Goal: Task Accomplishment & Management: Complete application form

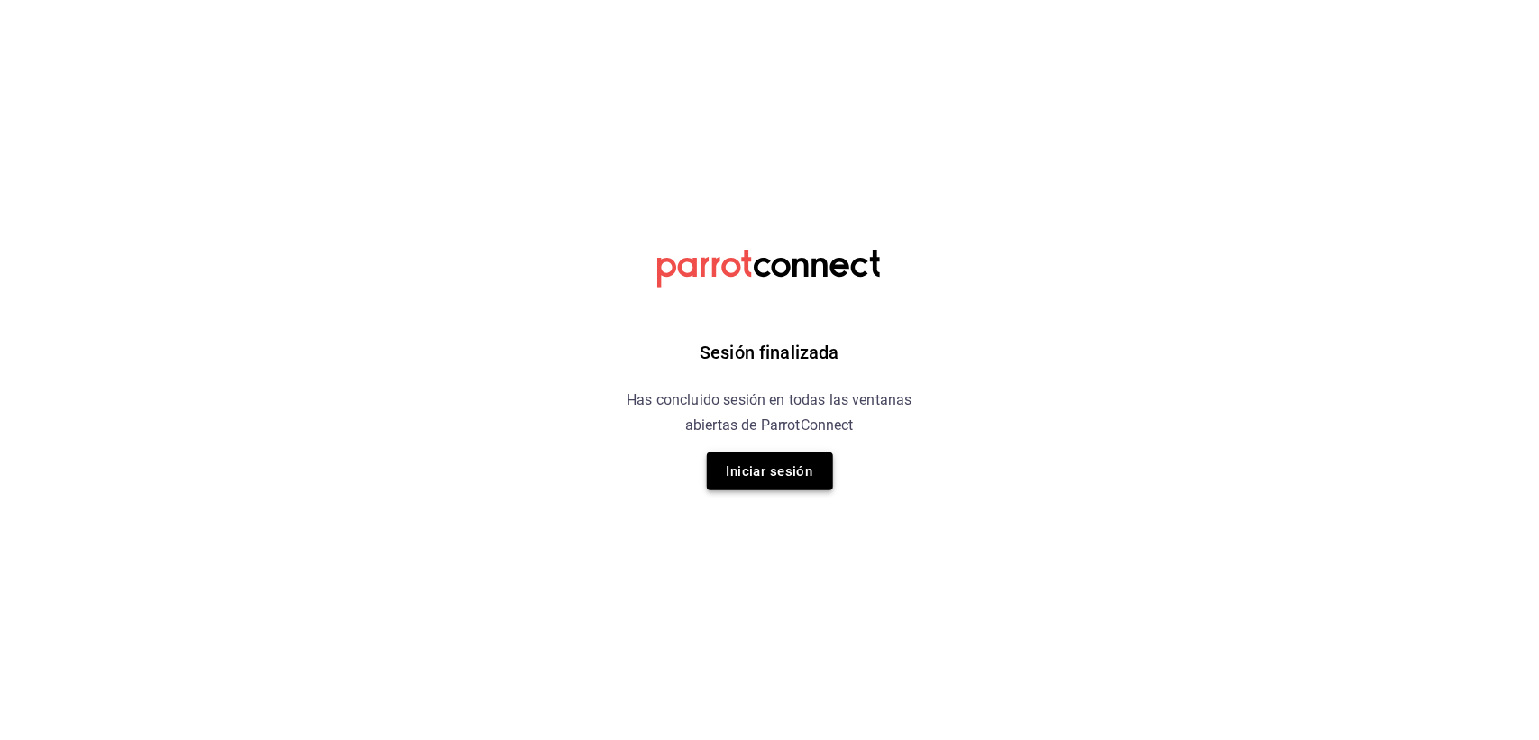
click at [781, 479] on button "Iniciar sesión" at bounding box center [770, 471] width 126 height 38
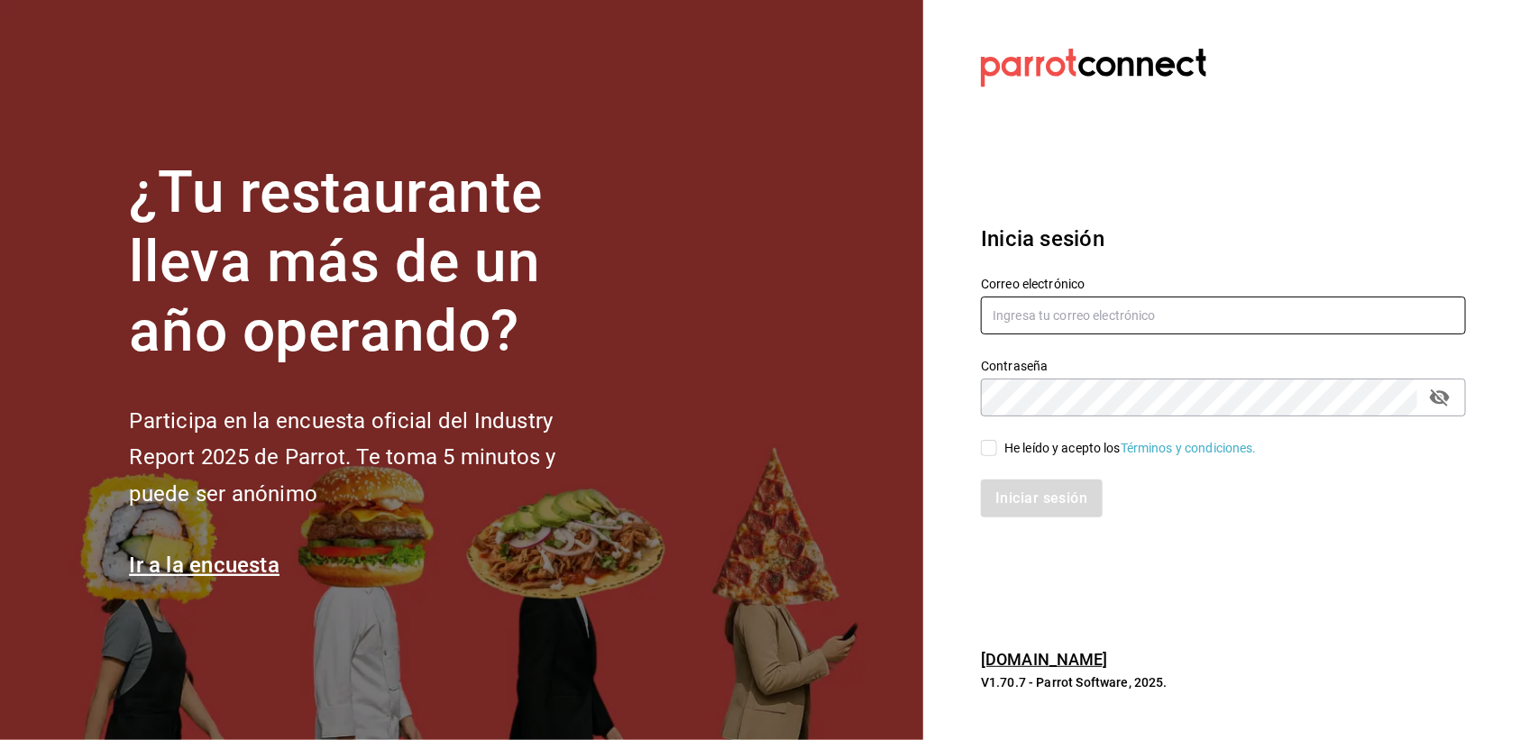
type input "[EMAIL_ADDRESS][DOMAIN_NAME]"
click at [988, 460] on div "Iniciar sesión" at bounding box center [1212, 487] width 507 height 59
click at [991, 452] on input "He leído y acepto los Términos y condiciones." at bounding box center [989, 448] width 16 height 16
checkbox input "true"
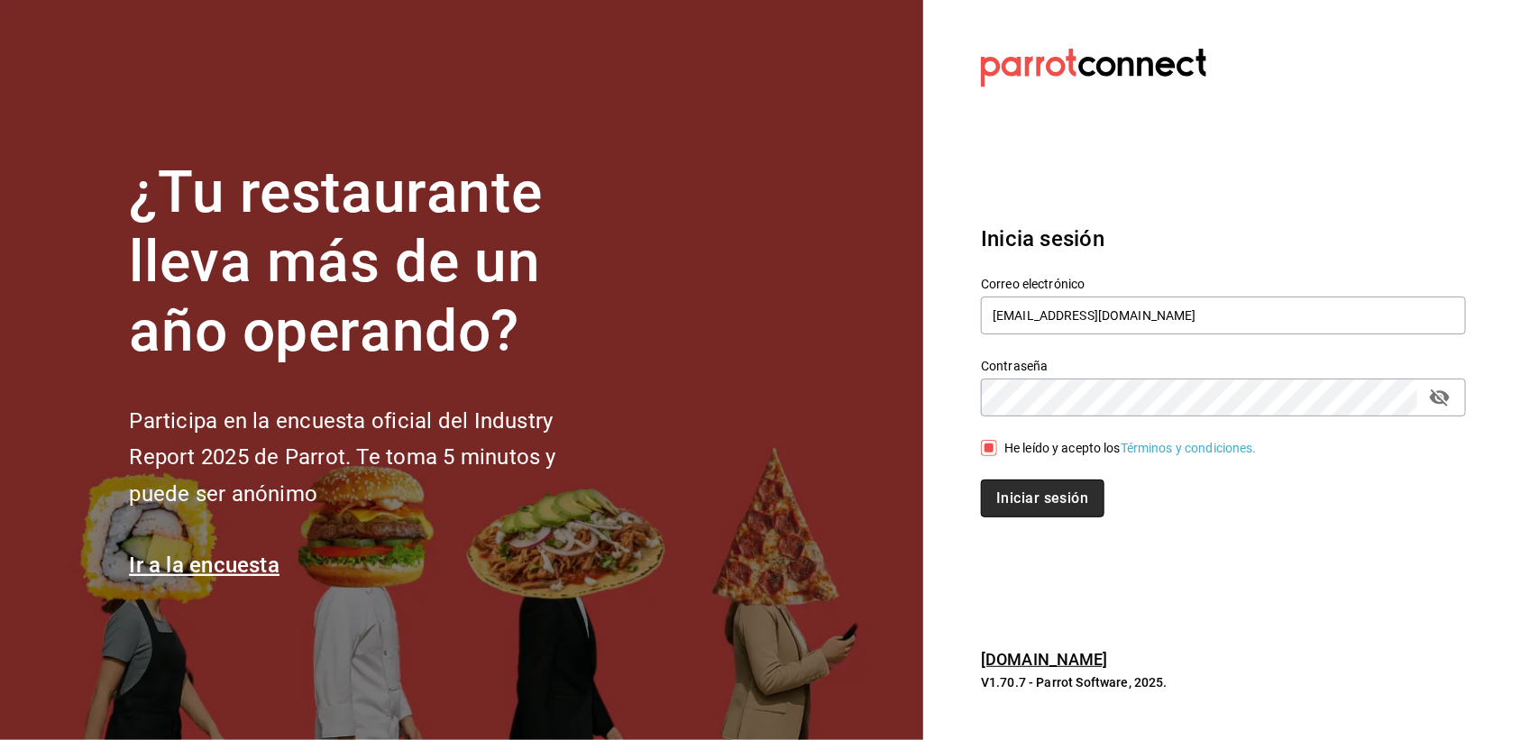
click at [1017, 484] on button "Iniciar sesión" at bounding box center [1042, 498] width 123 height 38
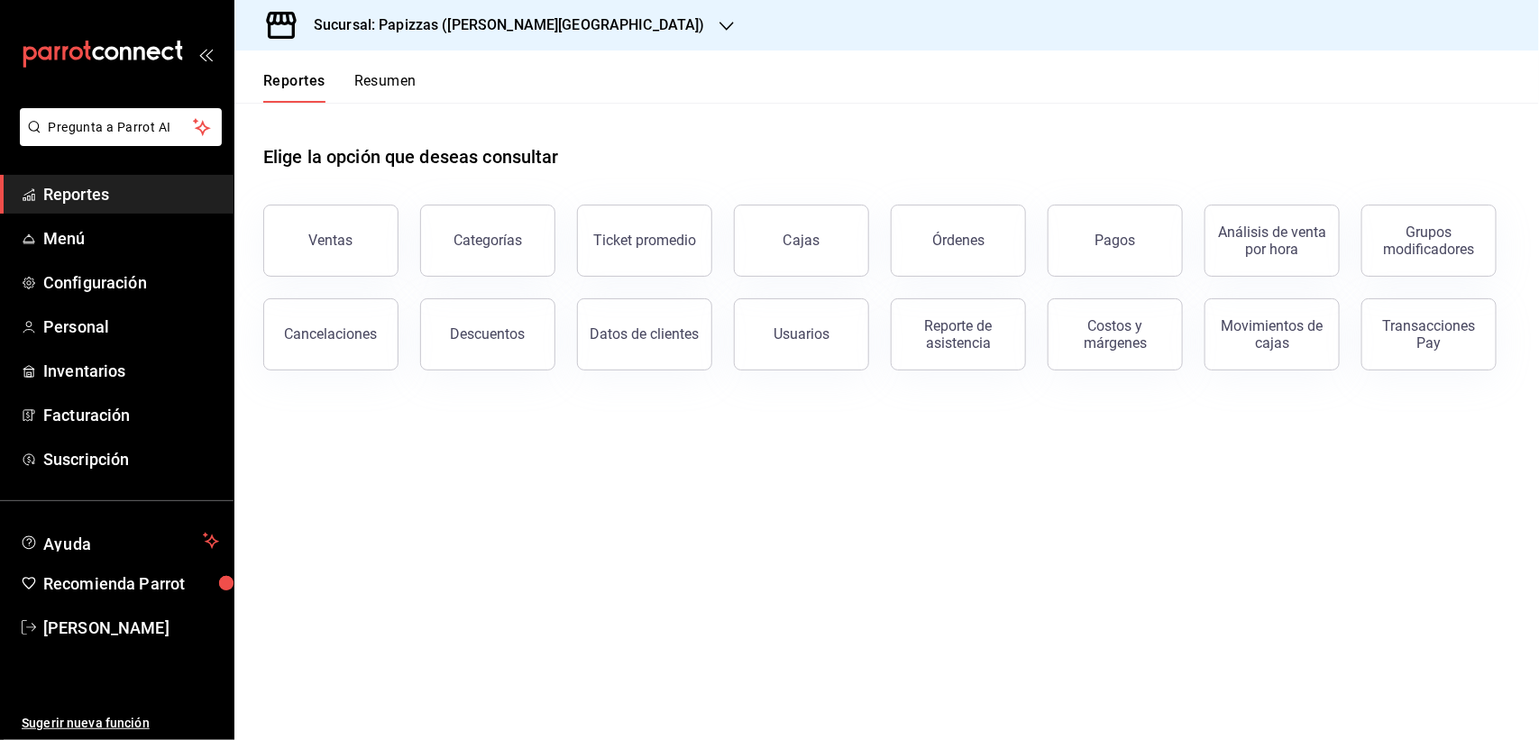
click at [455, 21] on h3 "Sucursal: Papizzas ([PERSON_NAME][GEOGRAPHIC_DATA])" at bounding box center [502, 25] width 406 height 22
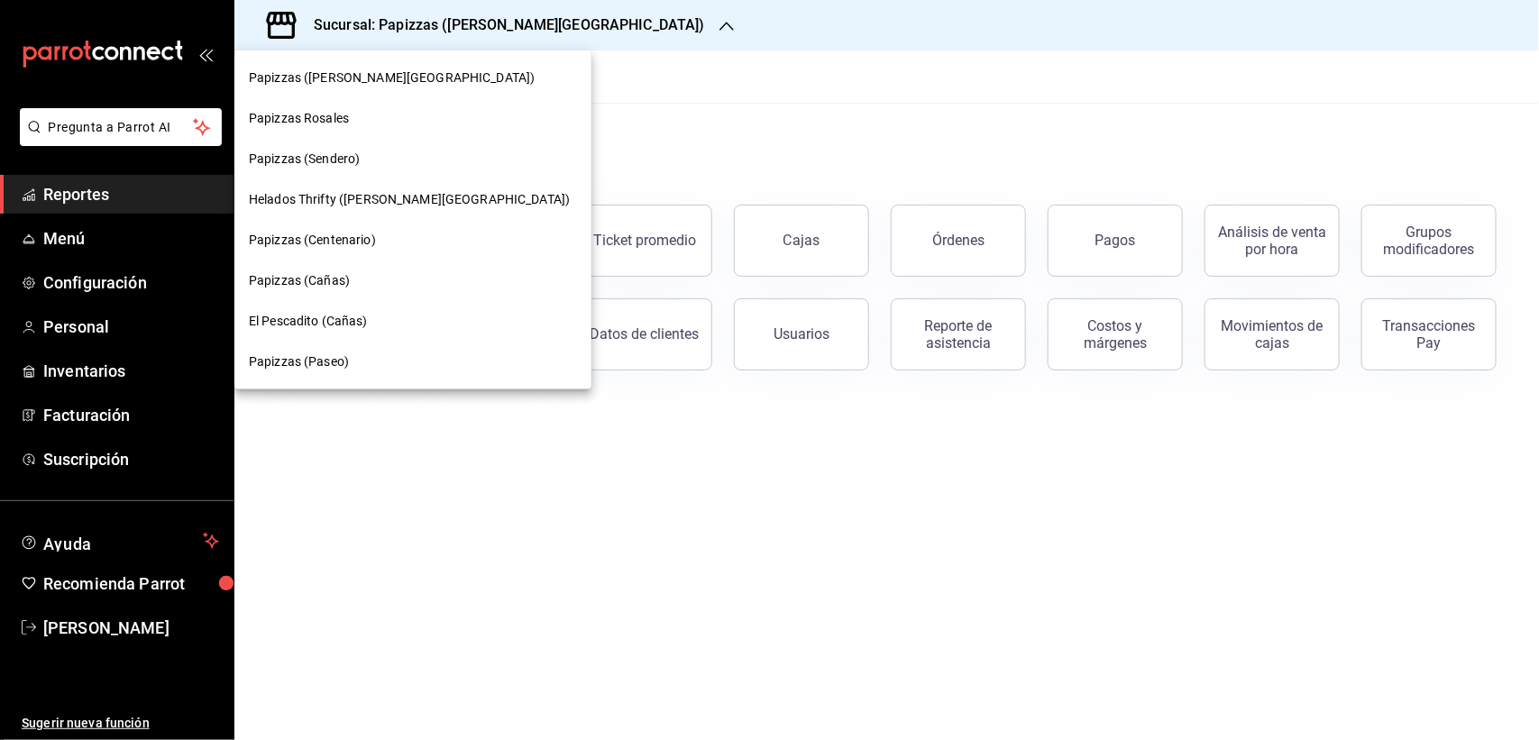
click at [329, 361] on span "Papizzas (Paseo)" at bounding box center [299, 361] width 100 height 19
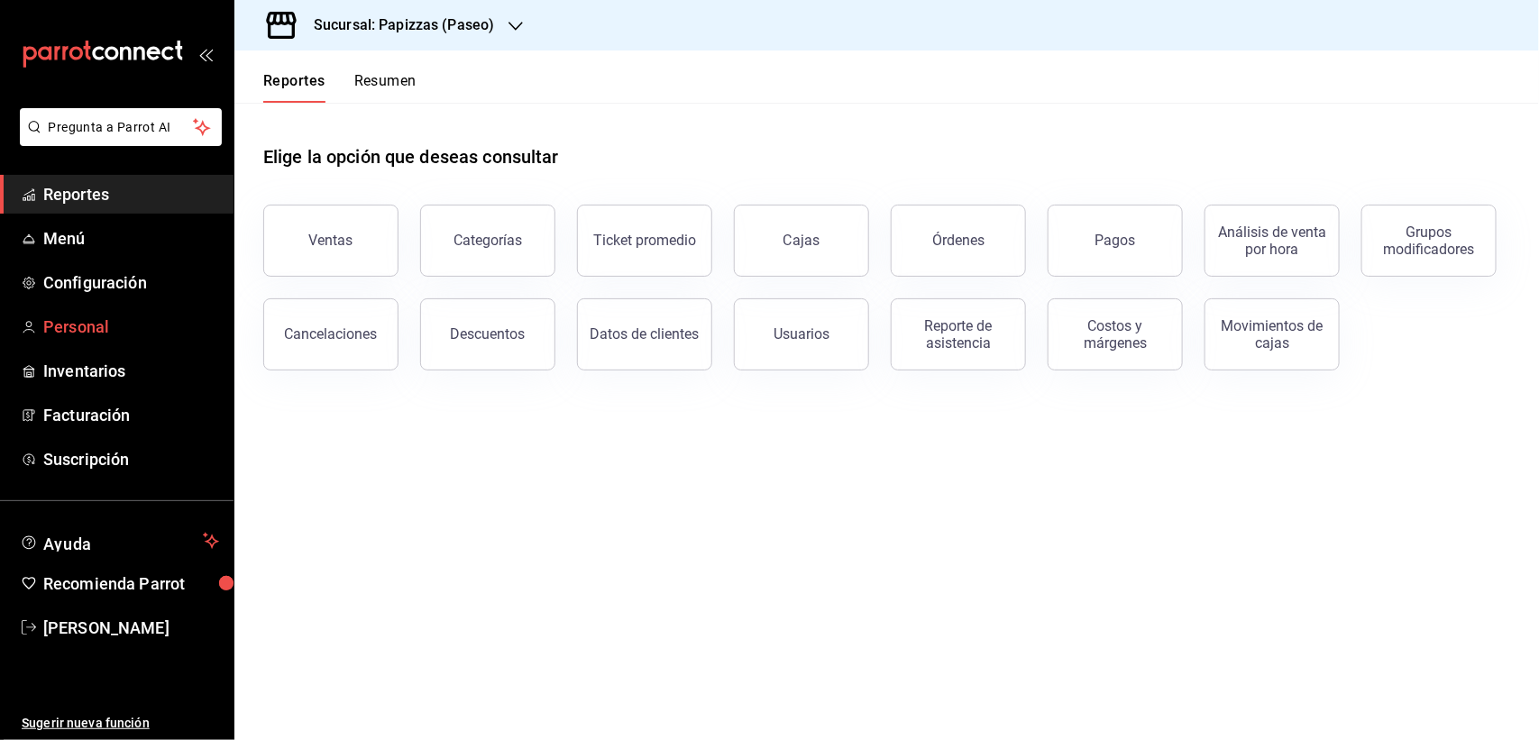
click at [68, 320] on span "Personal" at bounding box center [131, 327] width 176 height 24
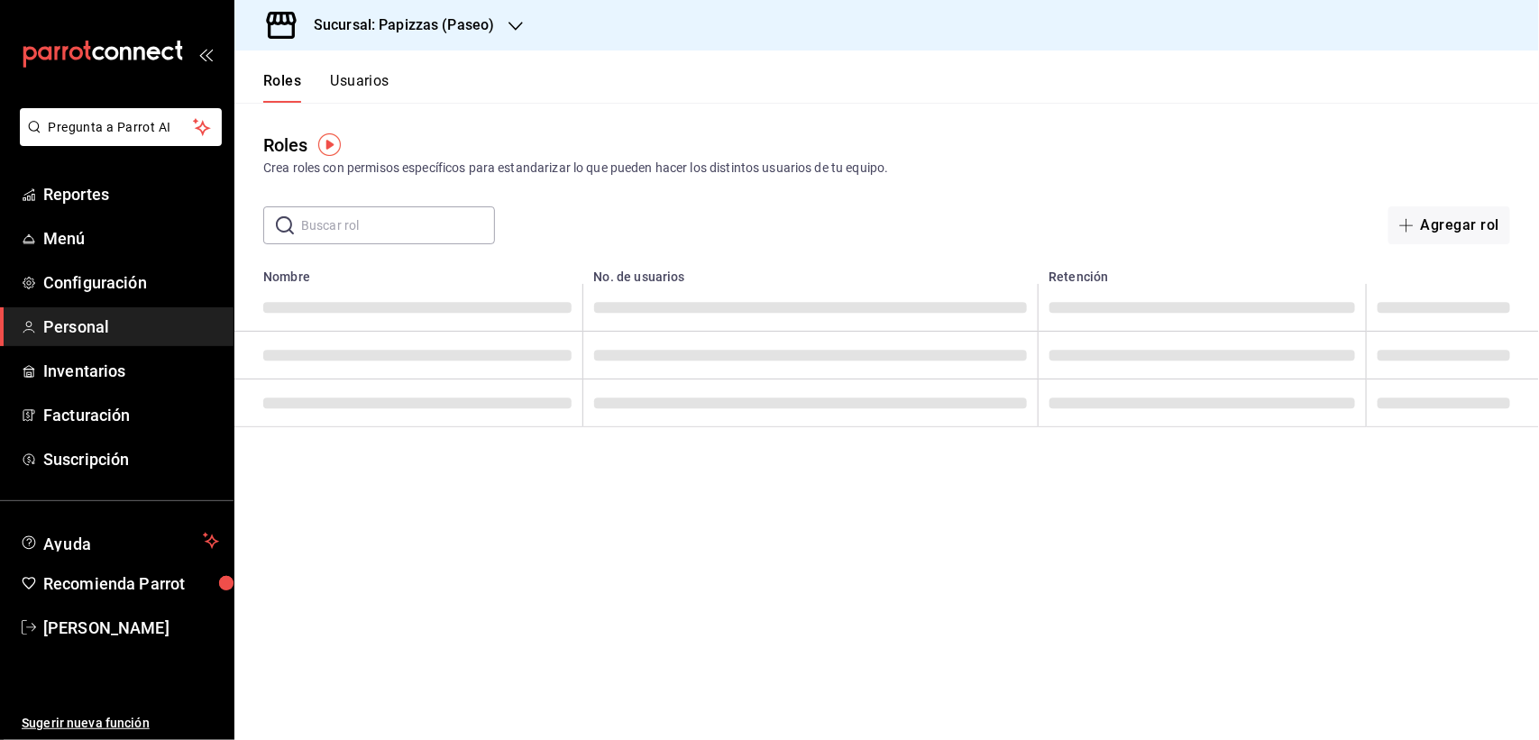
click at [975, 217] on div "​ ​ Agregar rol" at bounding box center [886, 225] width 1304 height 38
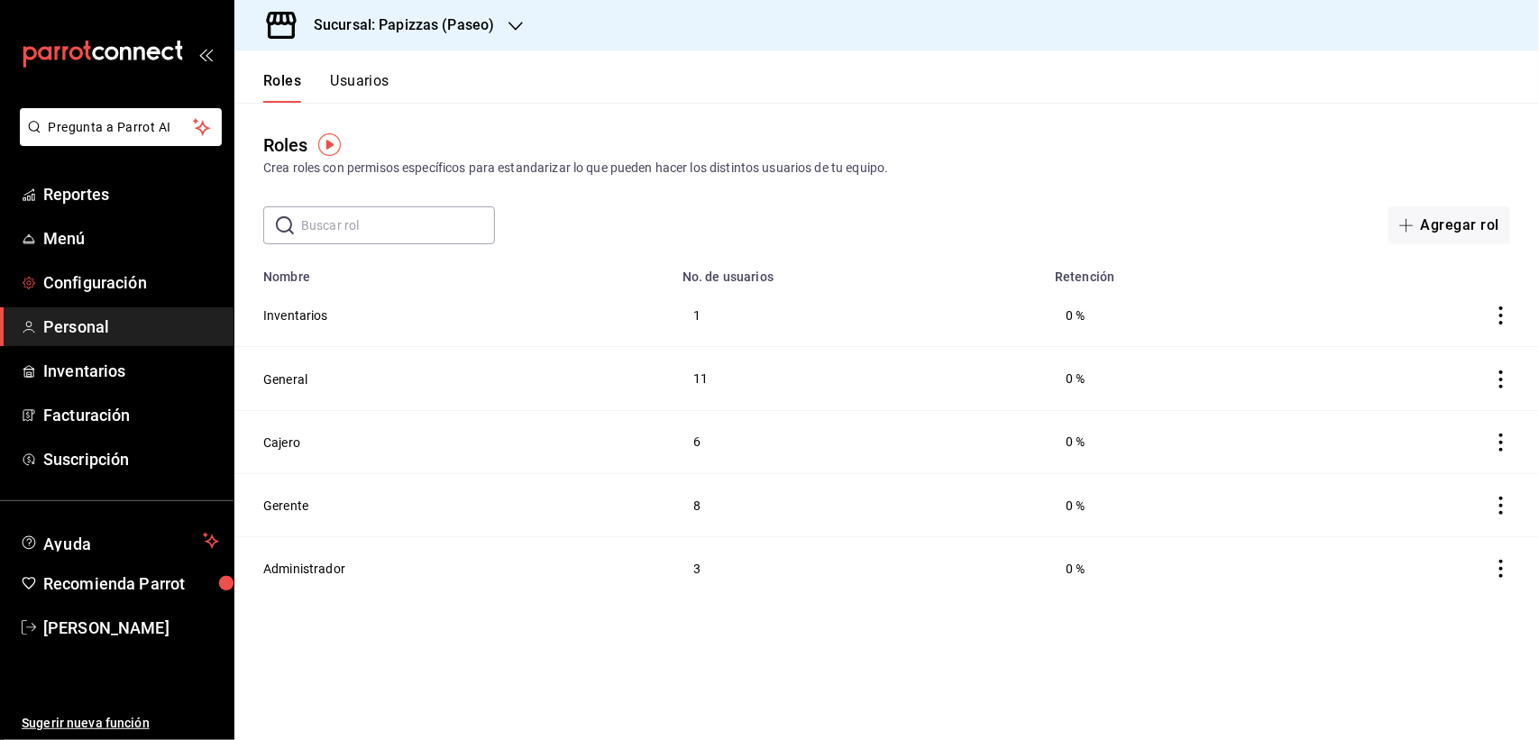
click at [381, 90] on button "Usuarios" at bounding box center [359, 87] width 59 height 31
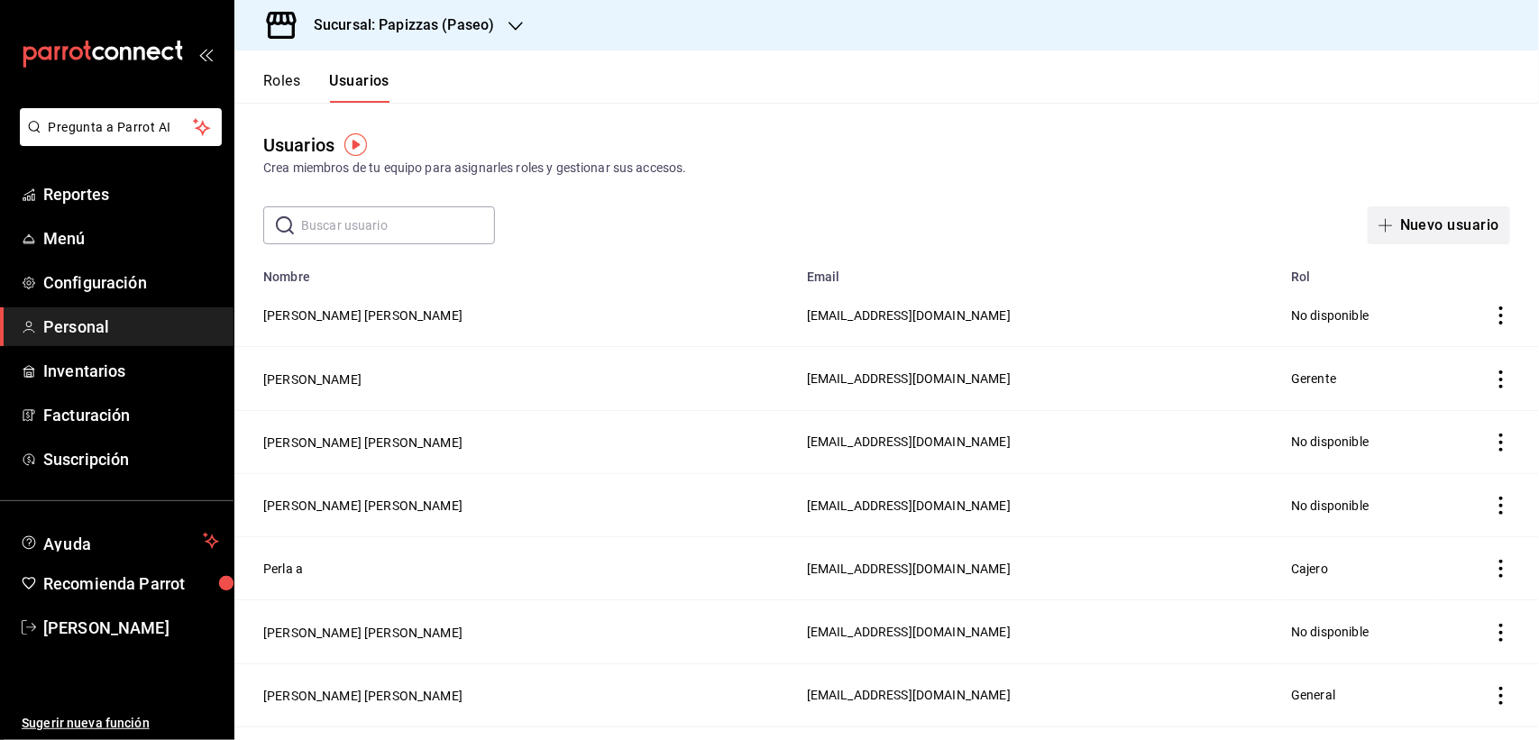
click at [1436, 223] on button "Nuevo usuario" at bounding box center [1438, 225] width 142 height 38
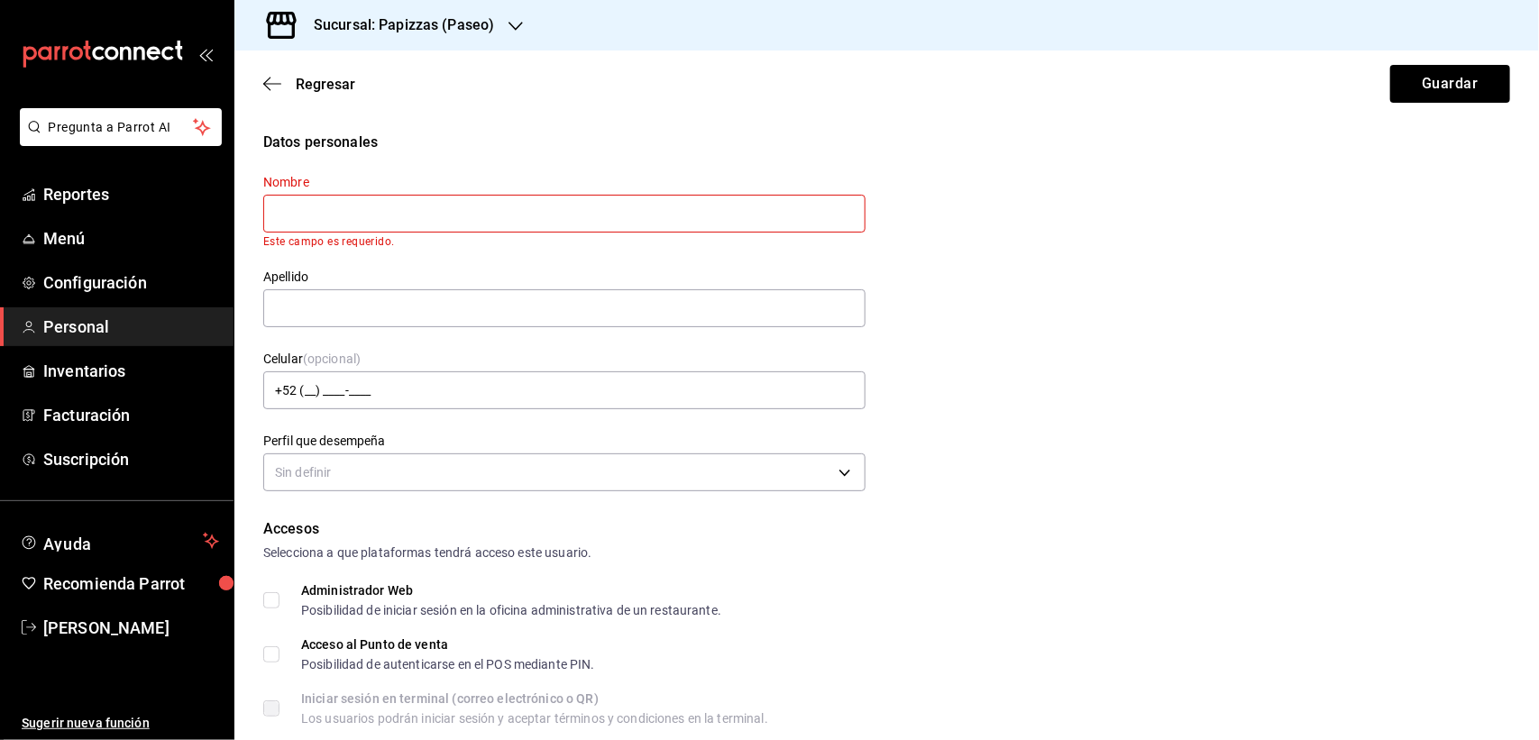
click at [377, 217] on input "text" at bounding box center [564, 214] width 602 height 38
type input "ALBERLY"
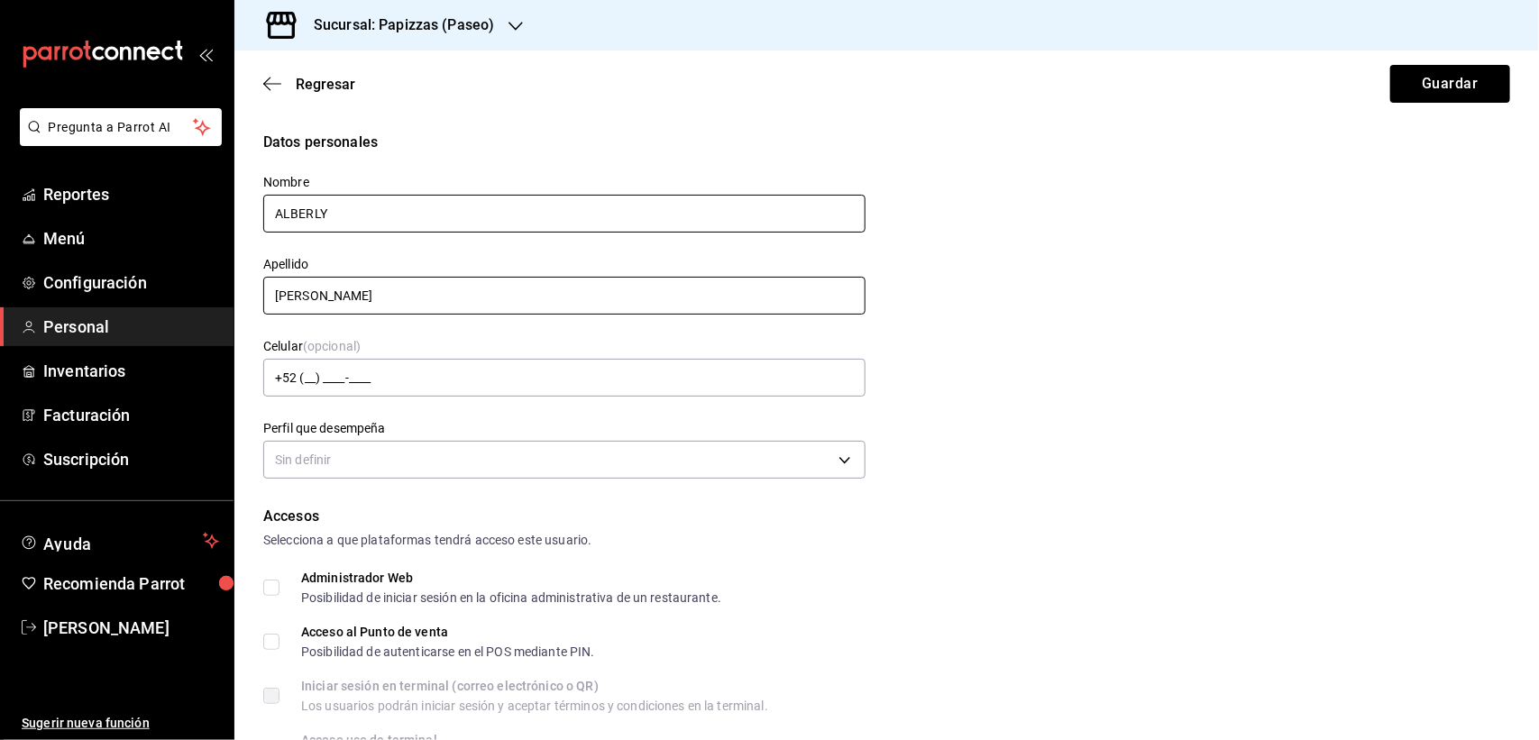
type input "[PERSON_NAME]"
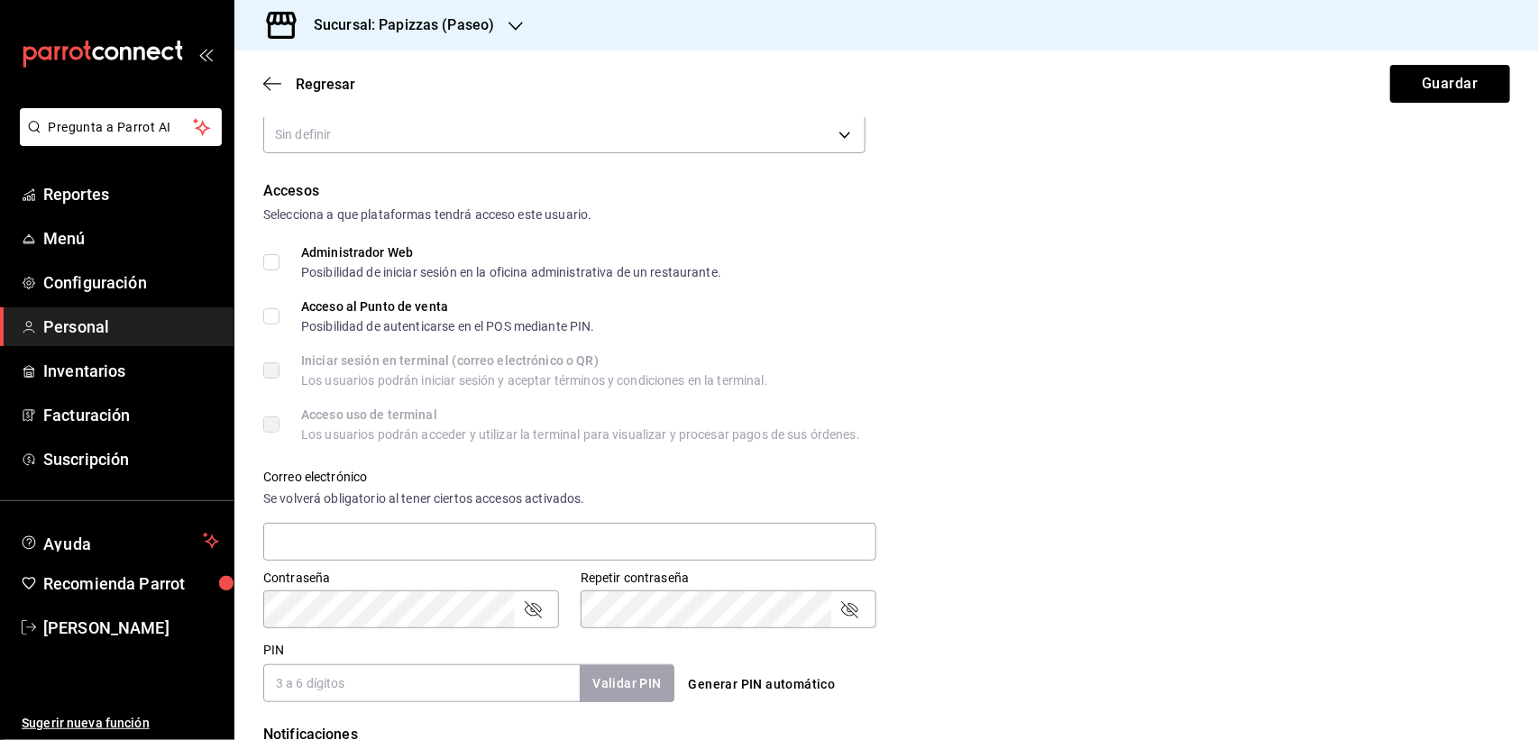
scroll to position [338, 0]
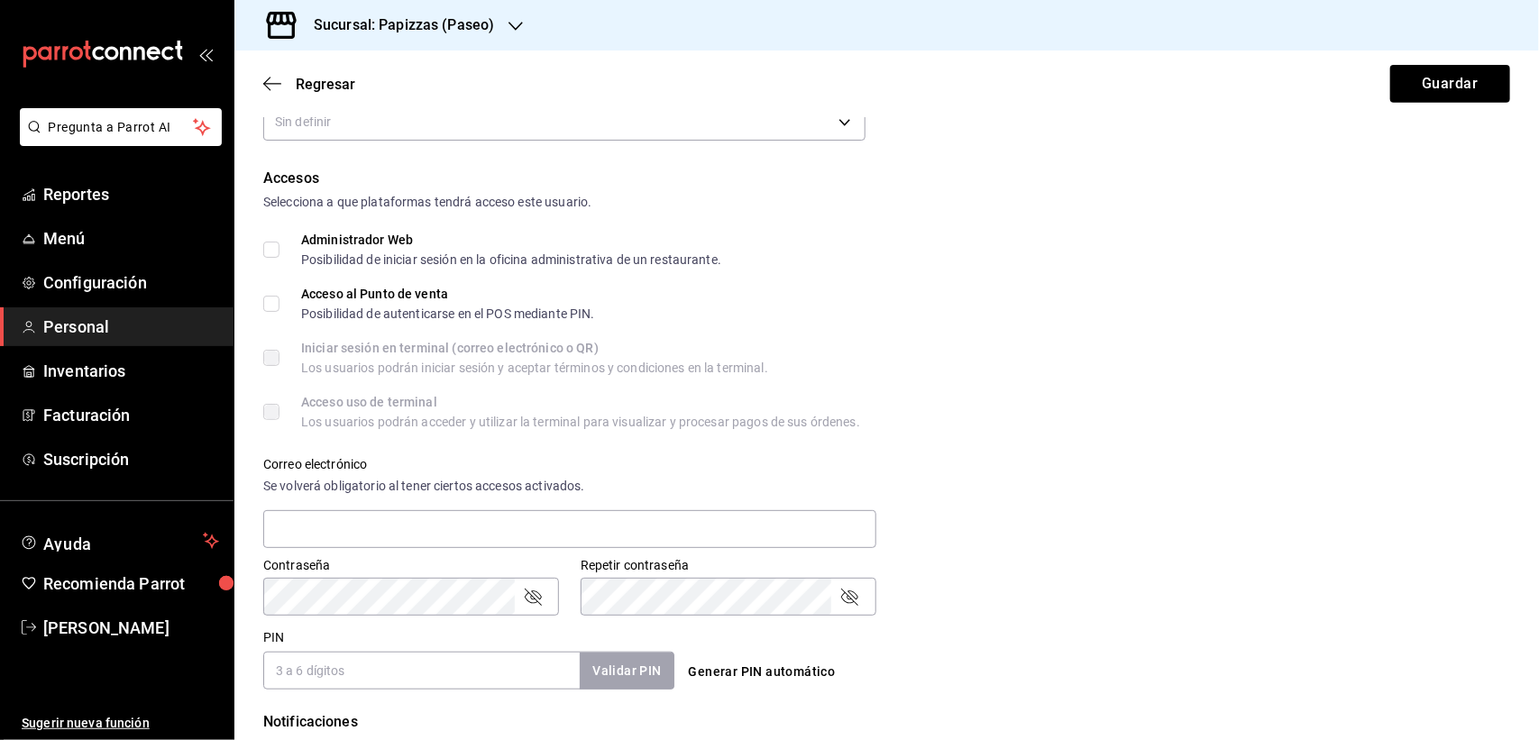
click at [263, 303] on input "Acceso al Punto de venta Posibilidad de autenticarse en el POS mediante PIN." at bounding box center [271, 304] width 16 height 16
checkbox input "true"
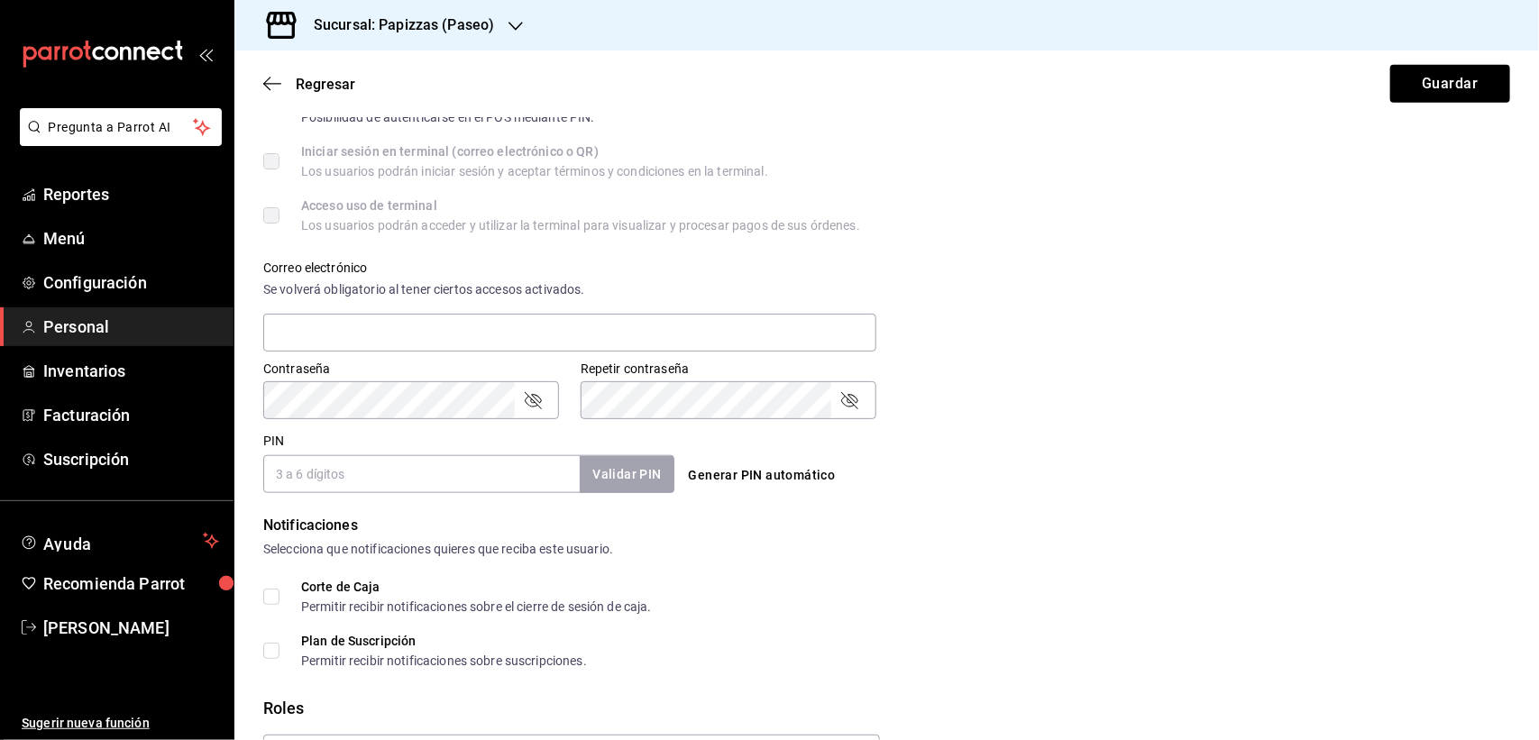
scroll to position [563, 0]
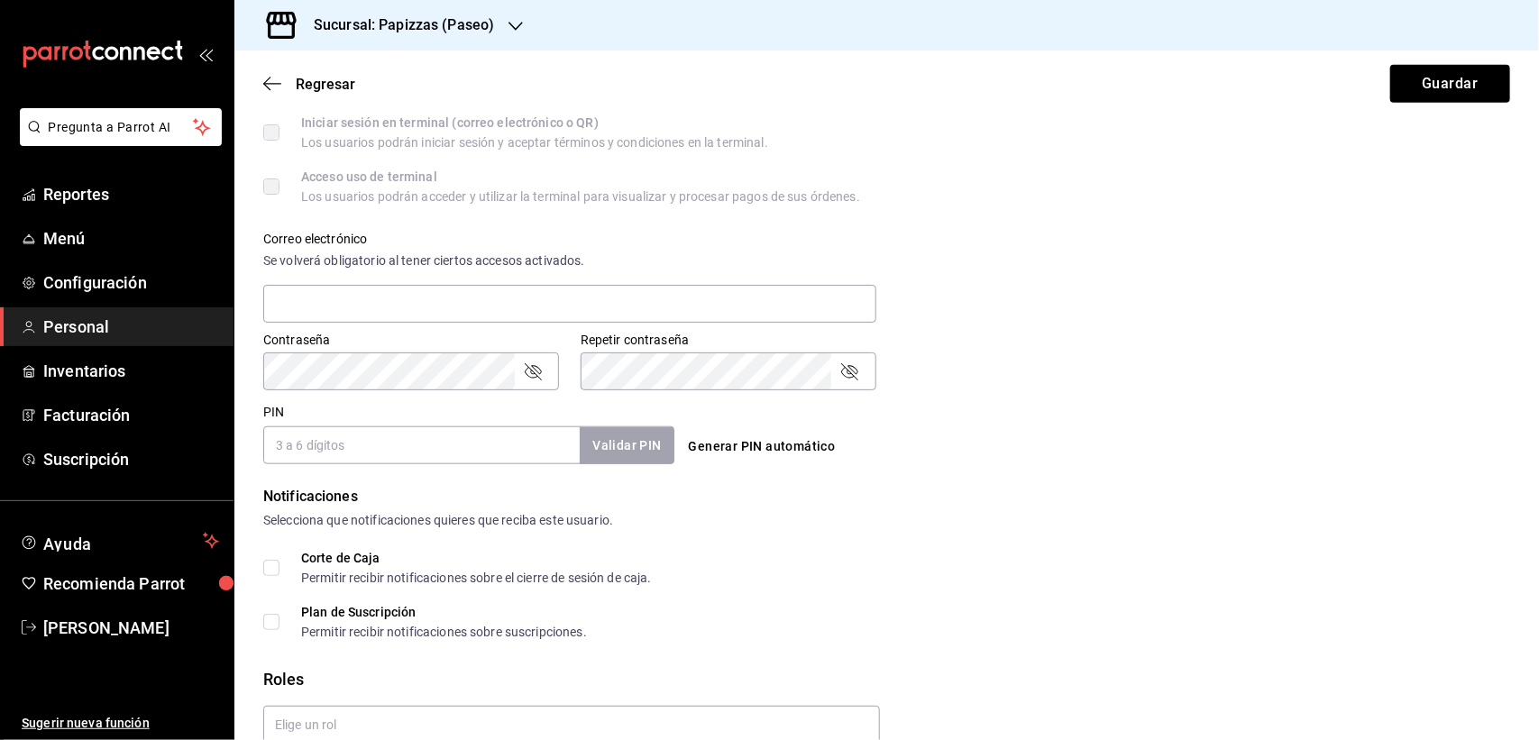
click at [681, 449] on button "Generar PIN automático" at bounding box center [761, 446] width 161 height 33
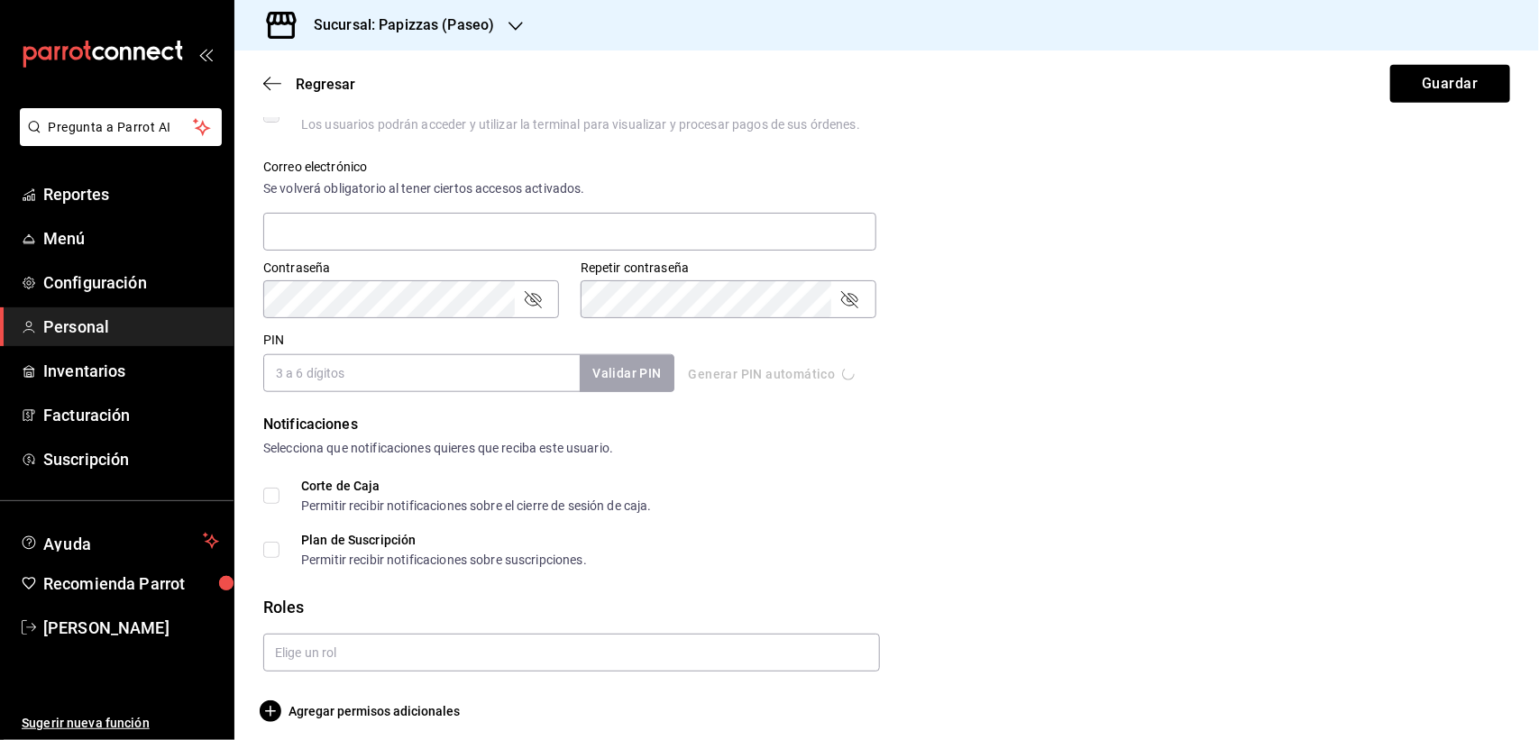
scroll to position [645, 0]
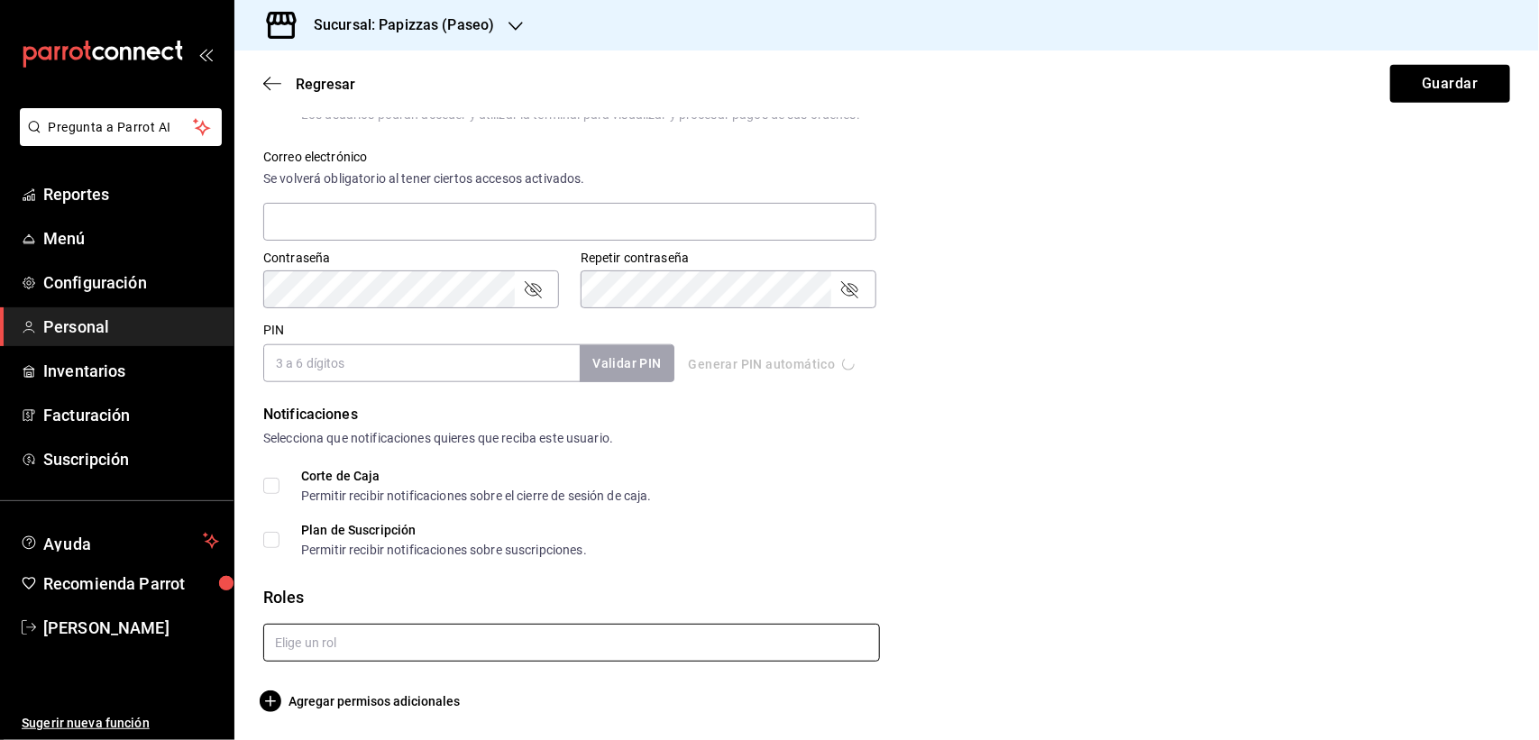
type input "7540"
click at [327, 642] on input "text" at bounding box center [571, 643] width 616 height 38
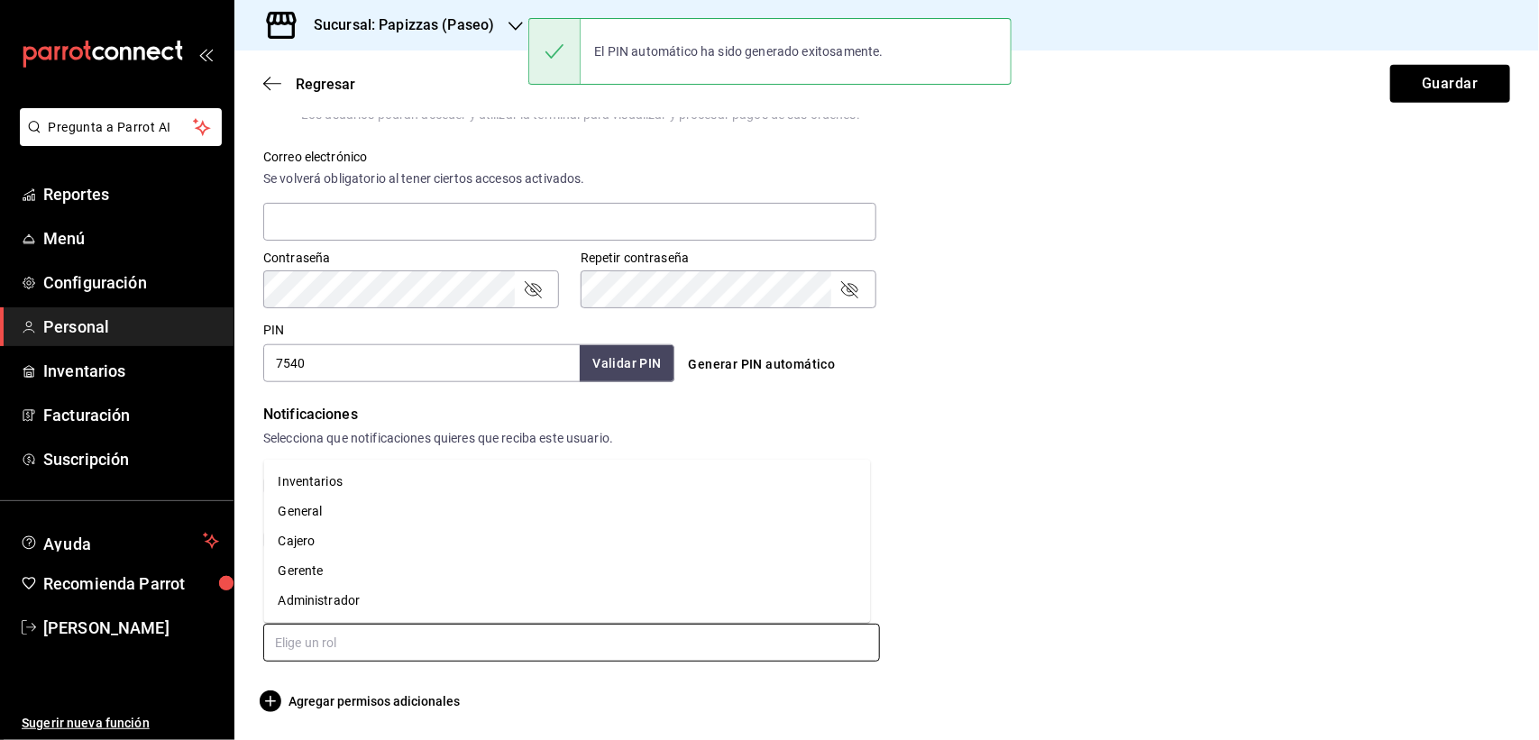
click at [323, 515] on li "General" at bounding box center [567, 512] width 607 height 30
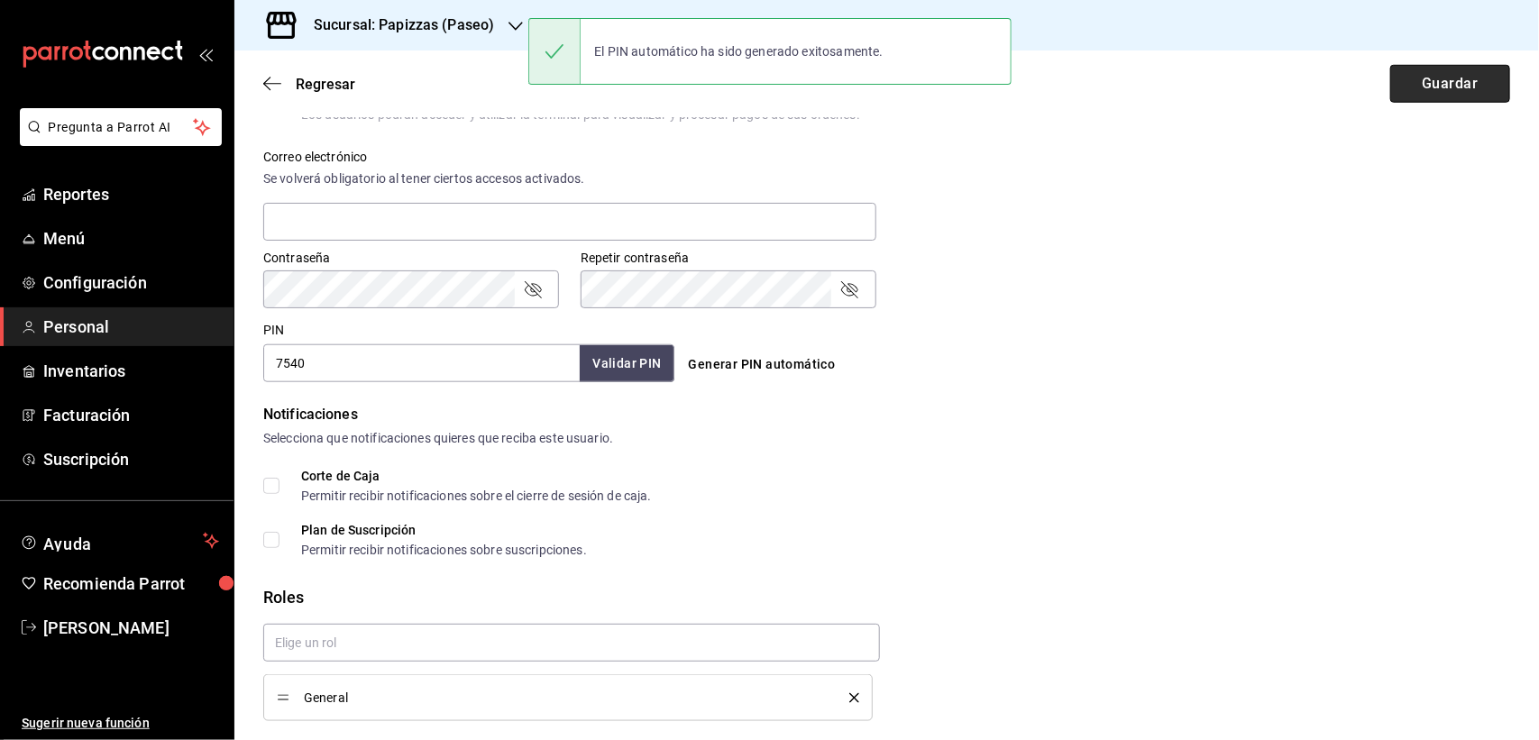
click at [1398, 78] on button "Guardar" at bounding box center [1450, 84] width 120 height 38
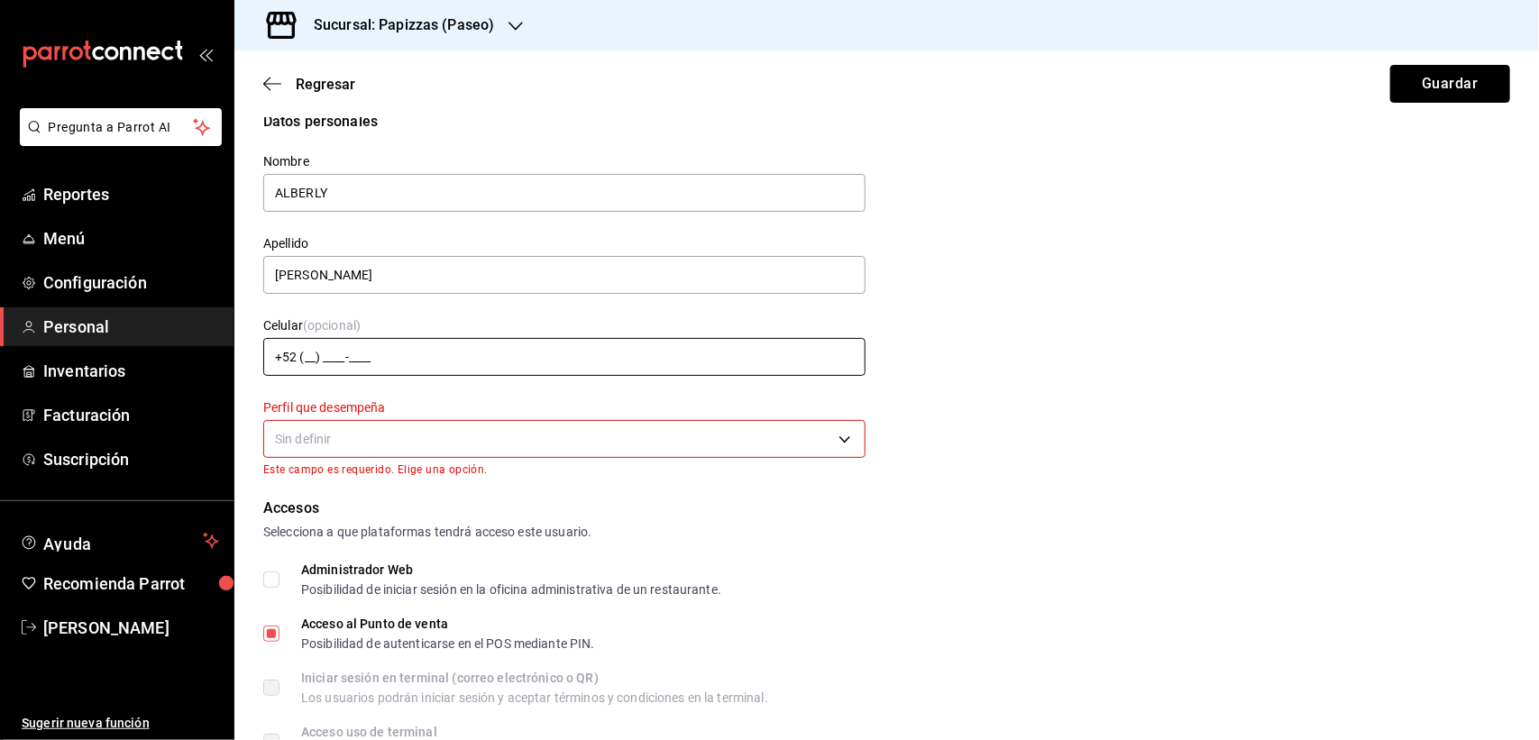
scroll to position [0, 0]
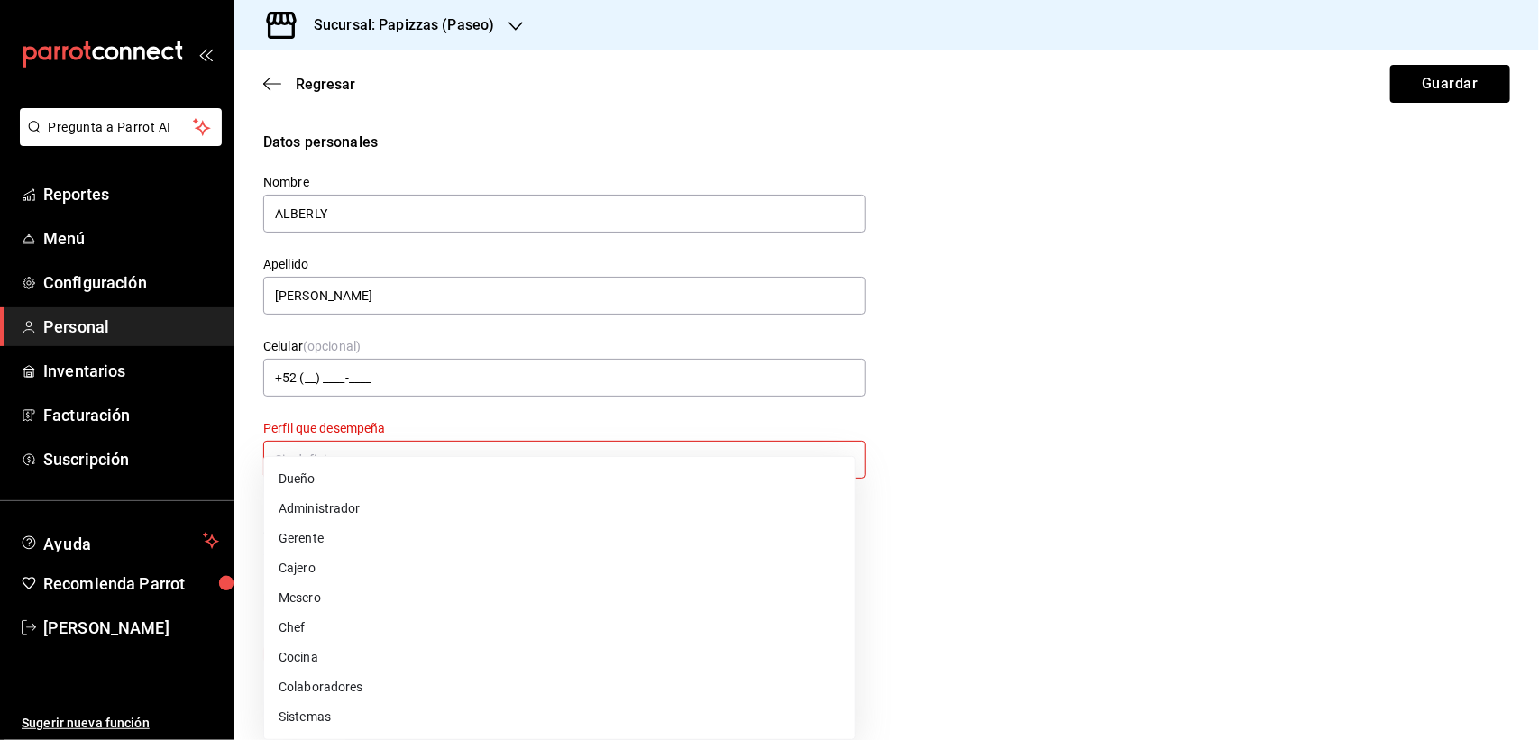
click at [397, 453] on body "Pregunta a Parrot AI Reportes Menú Configuración Personal Inventarios Facturaci…" at bounding box center [769, 370] width 1539 height 740
click at [326, 658] on li "Cocina" at bounding box center [559, 658] width 590 height 30
type input "KITCHEN"
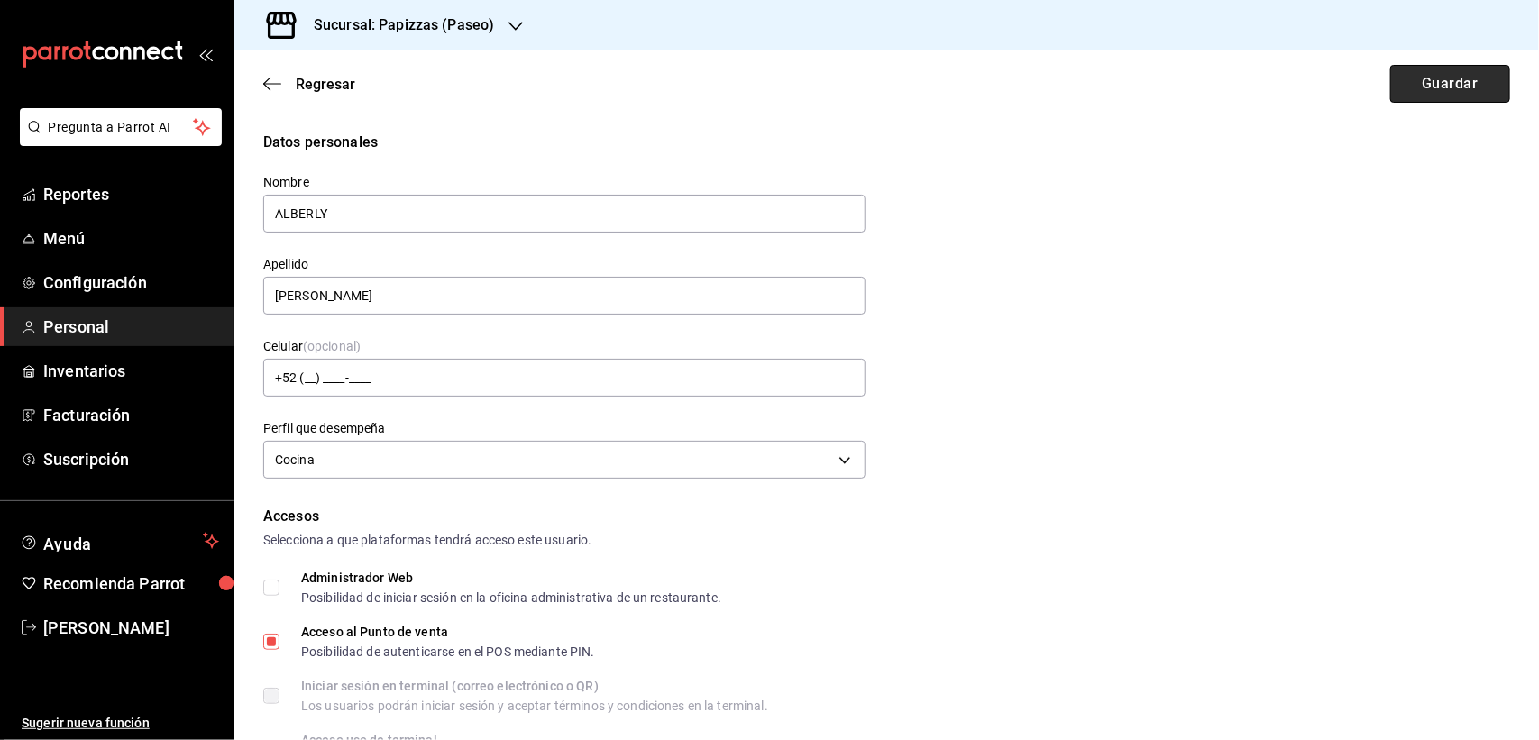
click at [1448, 73] on button "Guardar" at bounding box center [1450, 84] width 120 height 38
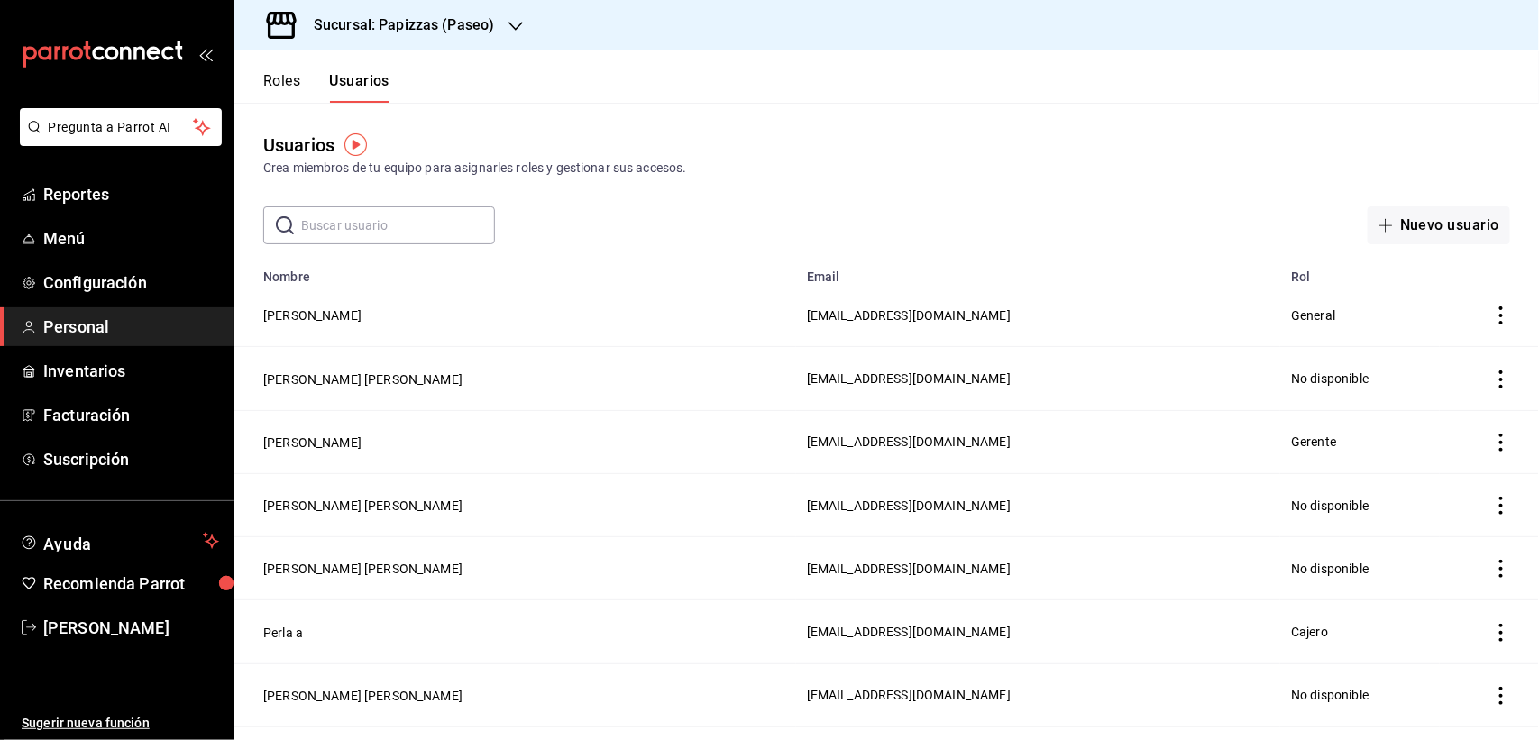
click at [407, 228] on input "text" at bounding box center [398, 225] width 194 height 36
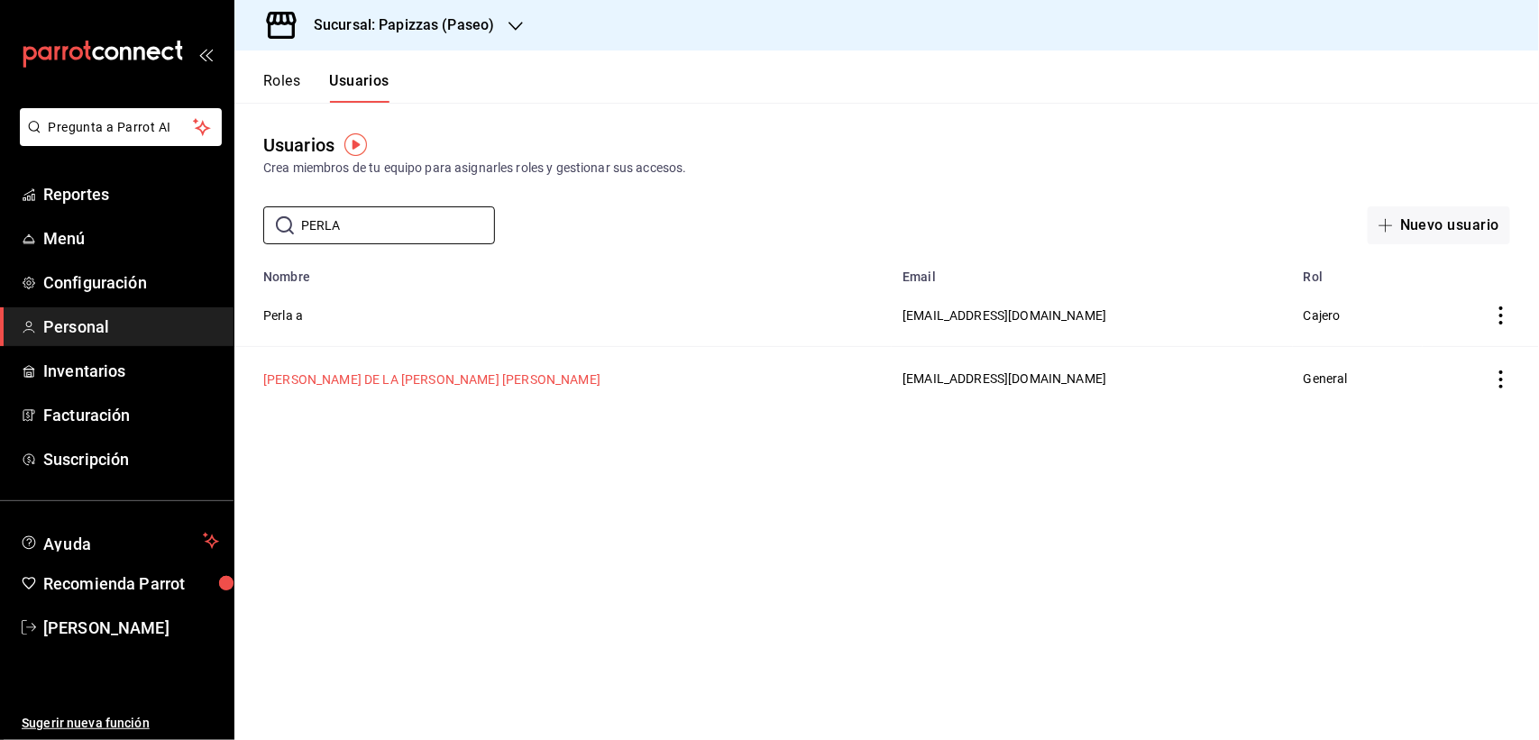
type input "PERLA"
click at [335, 381] on button "[PERSON_NAME] DE LA [PERSON_NAME] [PERSON_NAME]" at bounding box center [431, 379] width 337 height 18
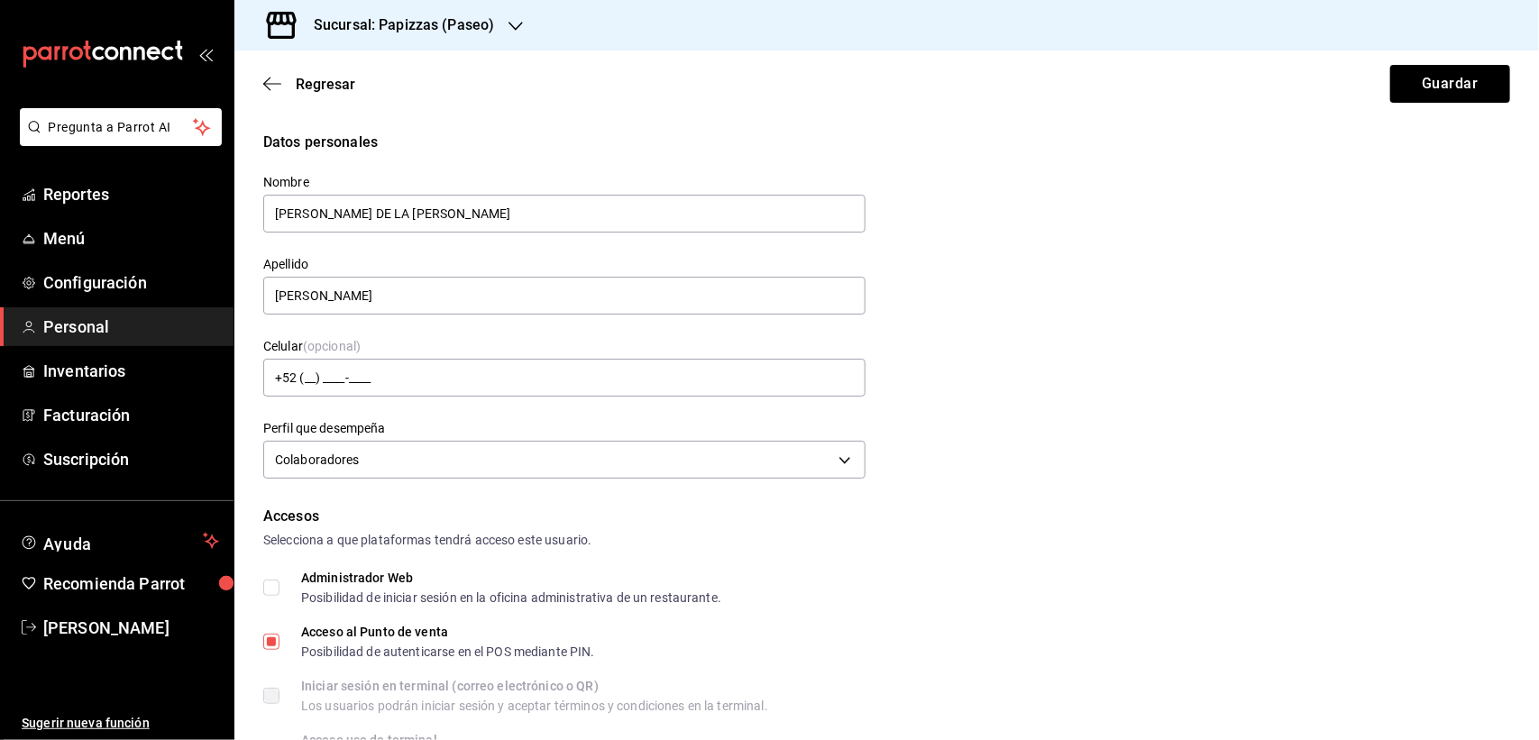
scroll to position [705, 0]
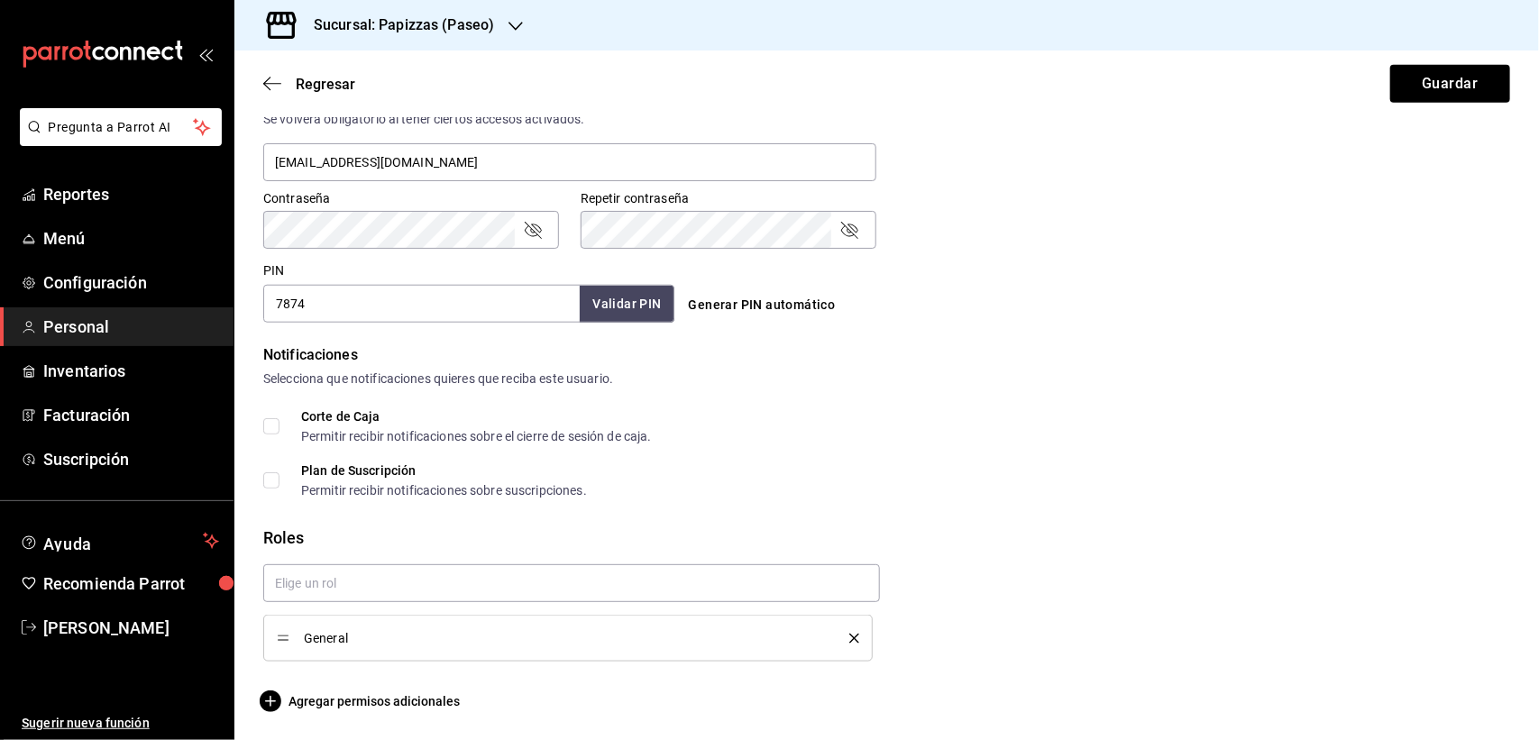
drag, startPoint x: 848, startPoint y: 636, endPoint x: 786, endPoint y: 619, distance: 64.5
click at [849, 636] on icon "delete" at bounding box center [854, 639] width 10 height 10
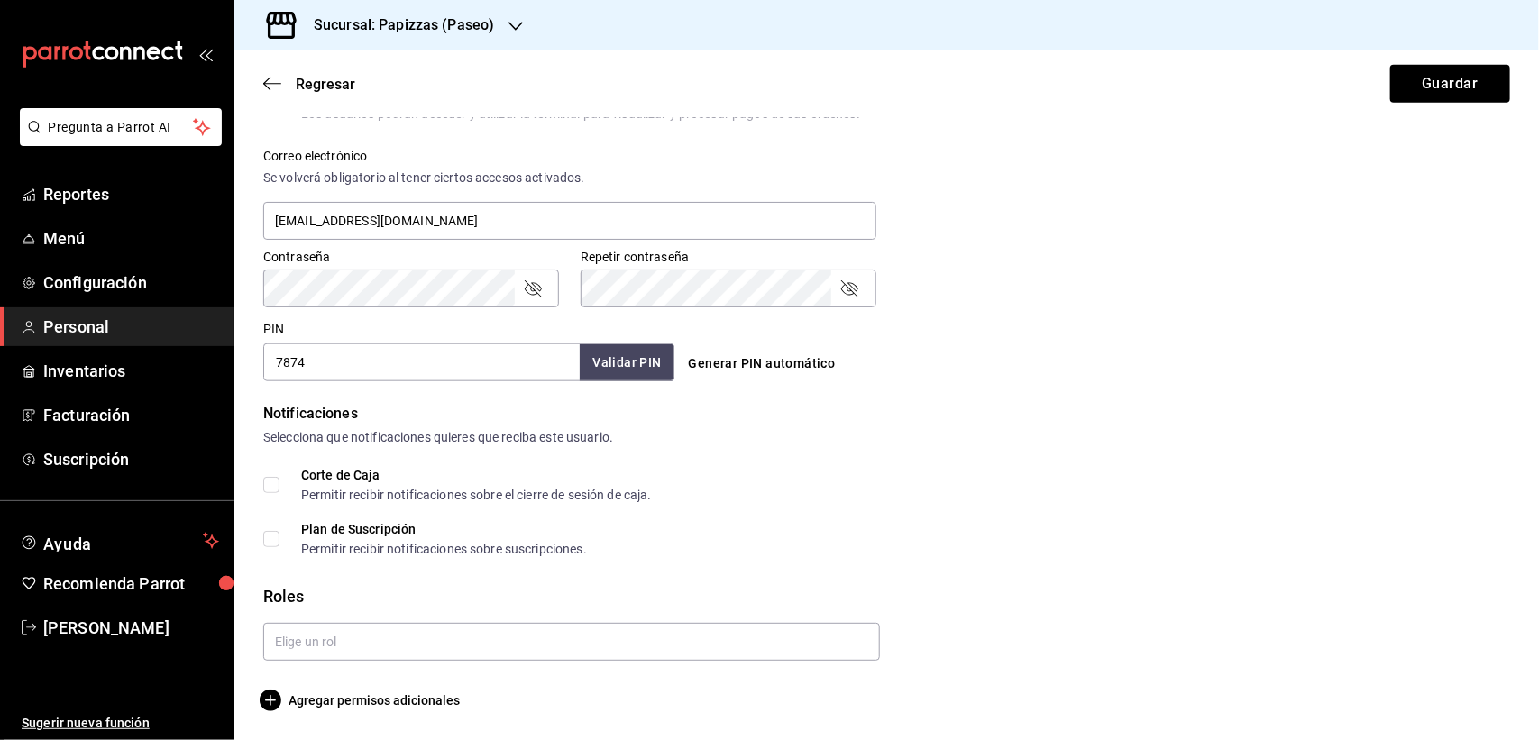
scroll to position [645, 0]
click at [336, 634] on input "text" at bounding box center [571, 643] width 616 height 38
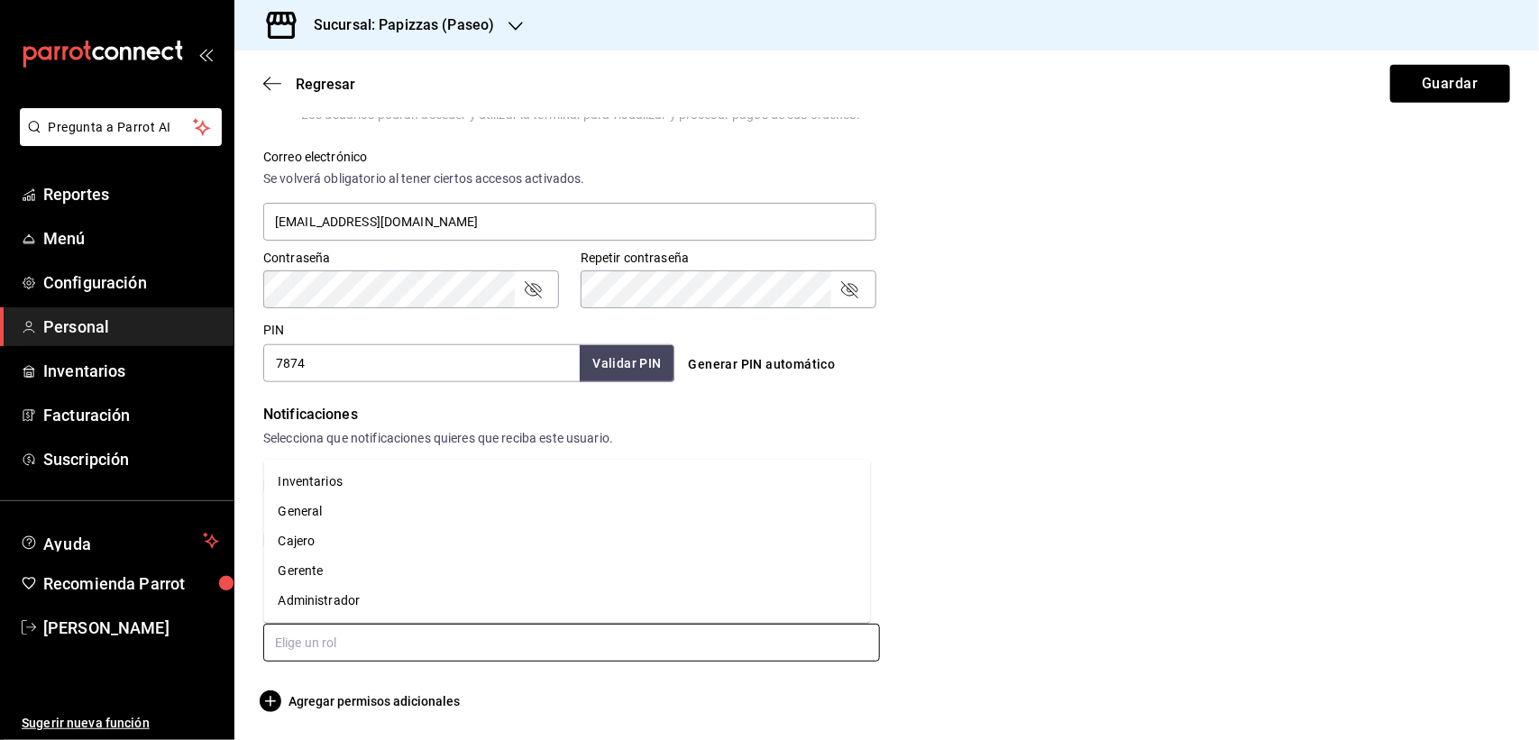
click at [357, 539] on li "Cajero" at bounding box center [567, 541] width 607 height 30
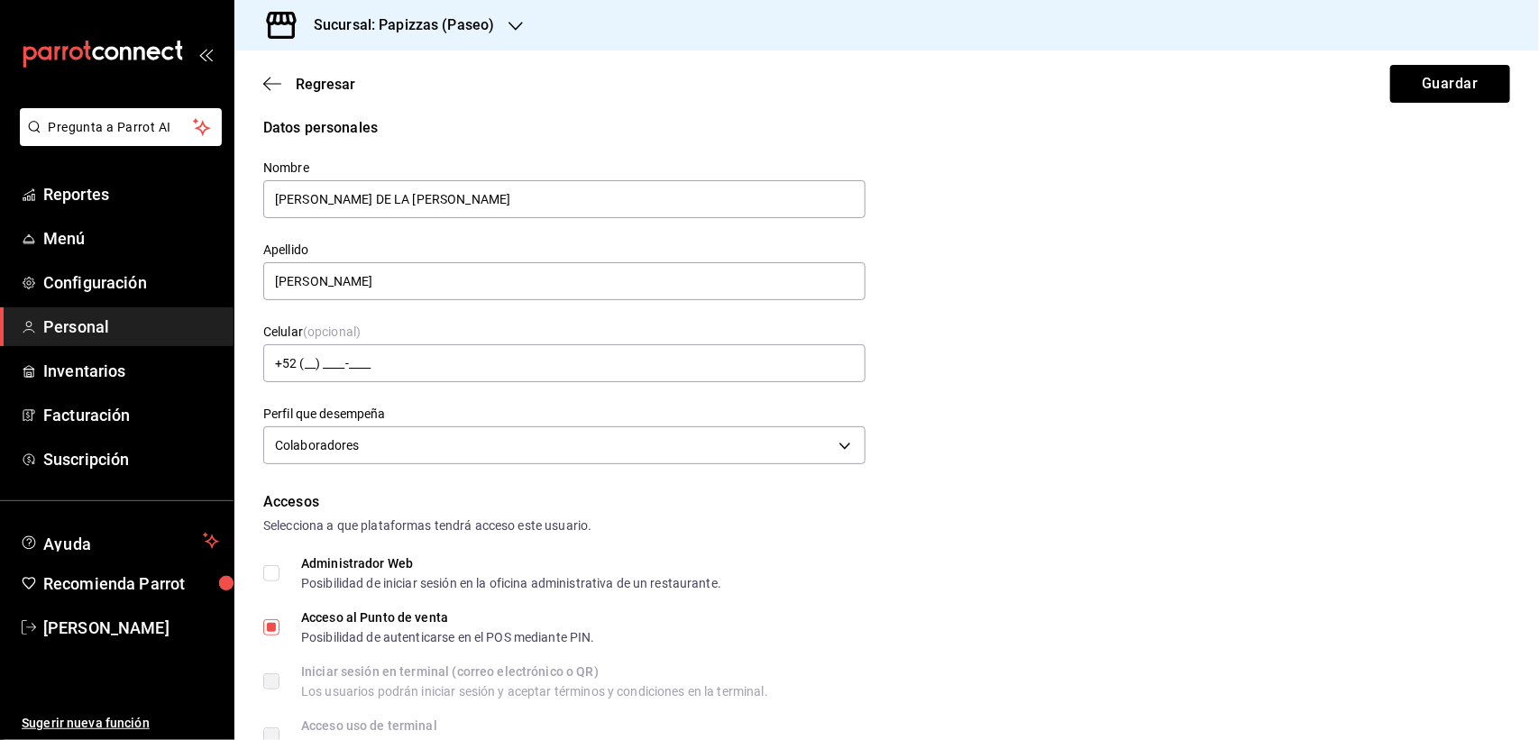
scroll to position [0, 0]
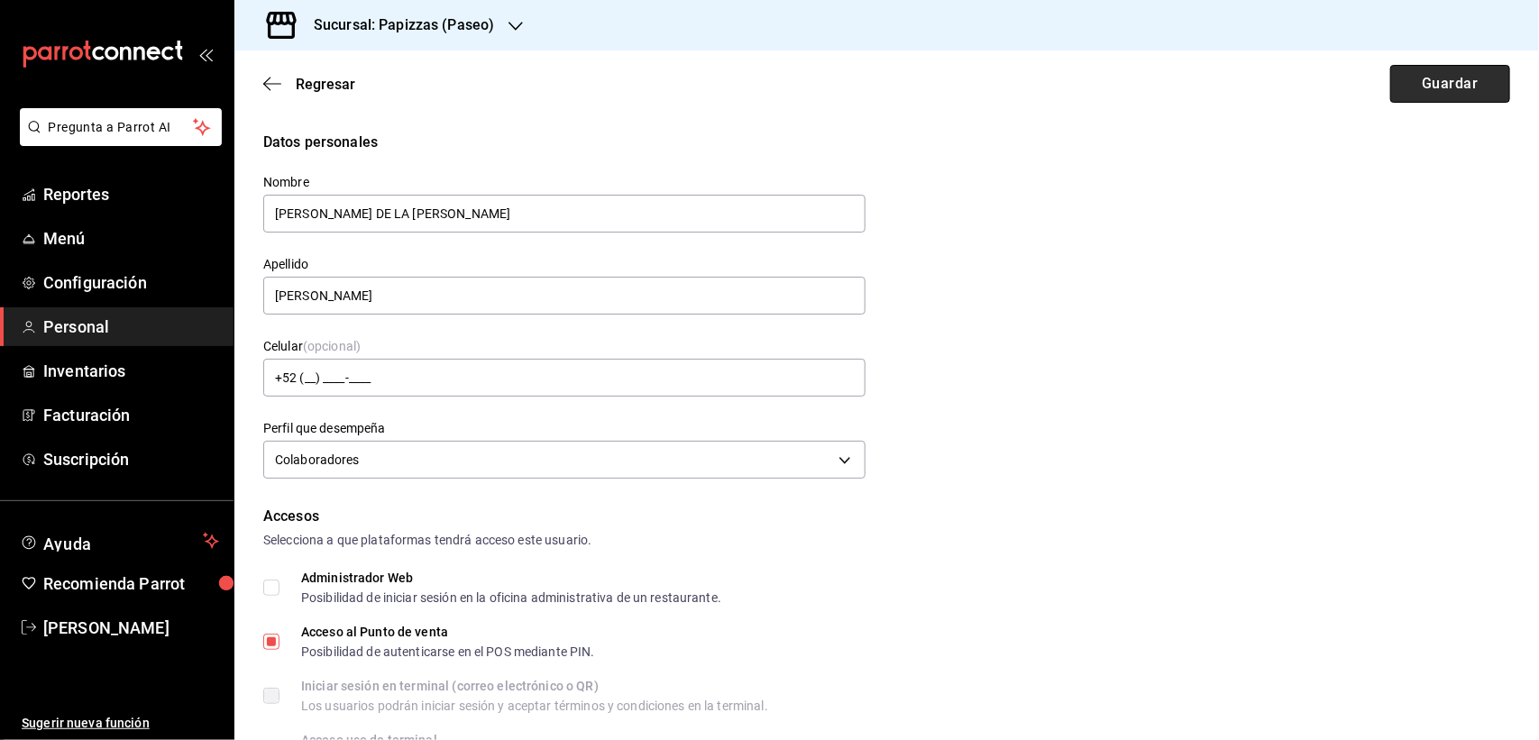
click at [1439, 92] on button "Guardar" at bounding box center [1450, 84] width 120 height 38
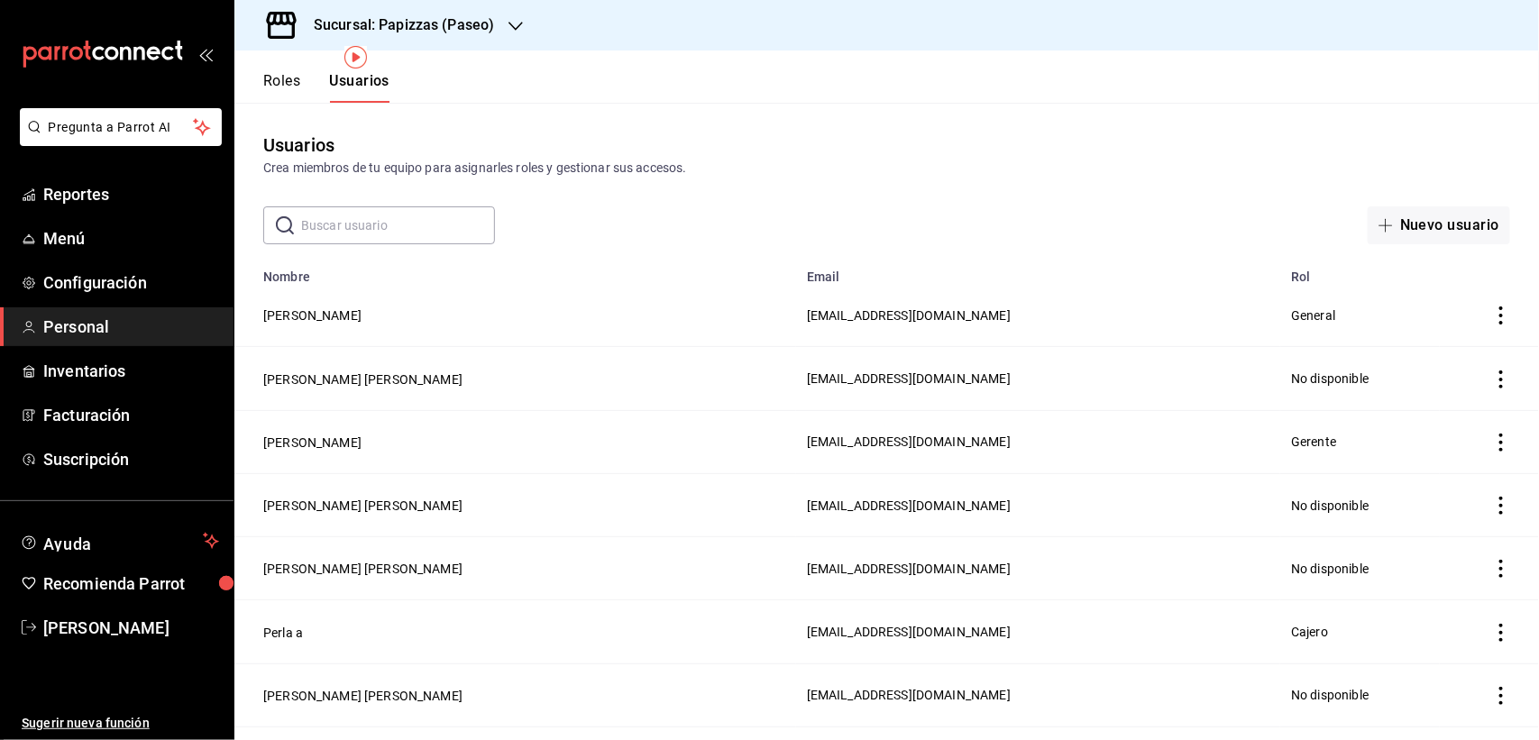
scroll to position [113, 0]
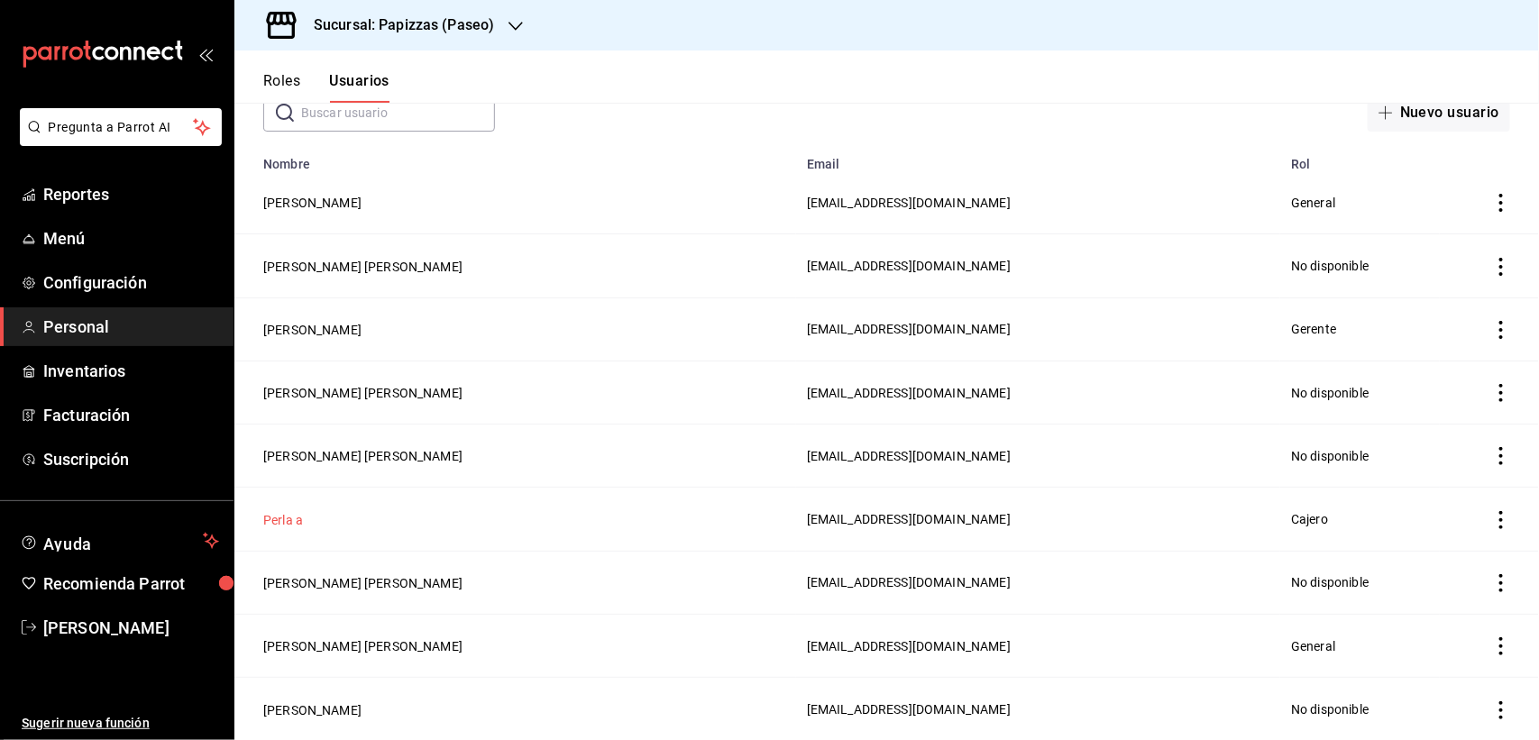
click at [288, 518] on button "Perla a" at bounding box center [283, 520] width 40 height 18
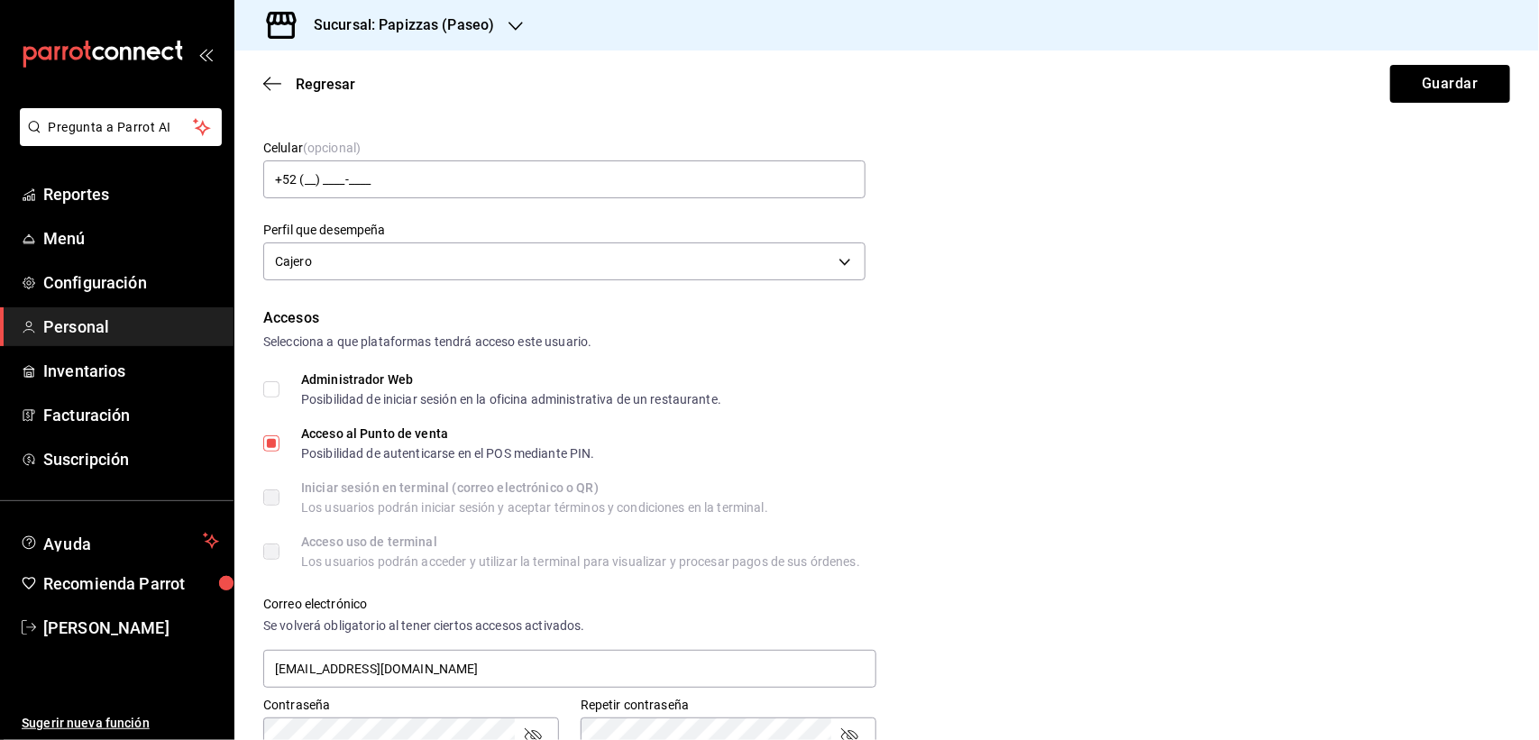
scroll to position [195, 0]
click at [264, 83] on icon "button" at bounding box center [266, 85] width 7 height 14
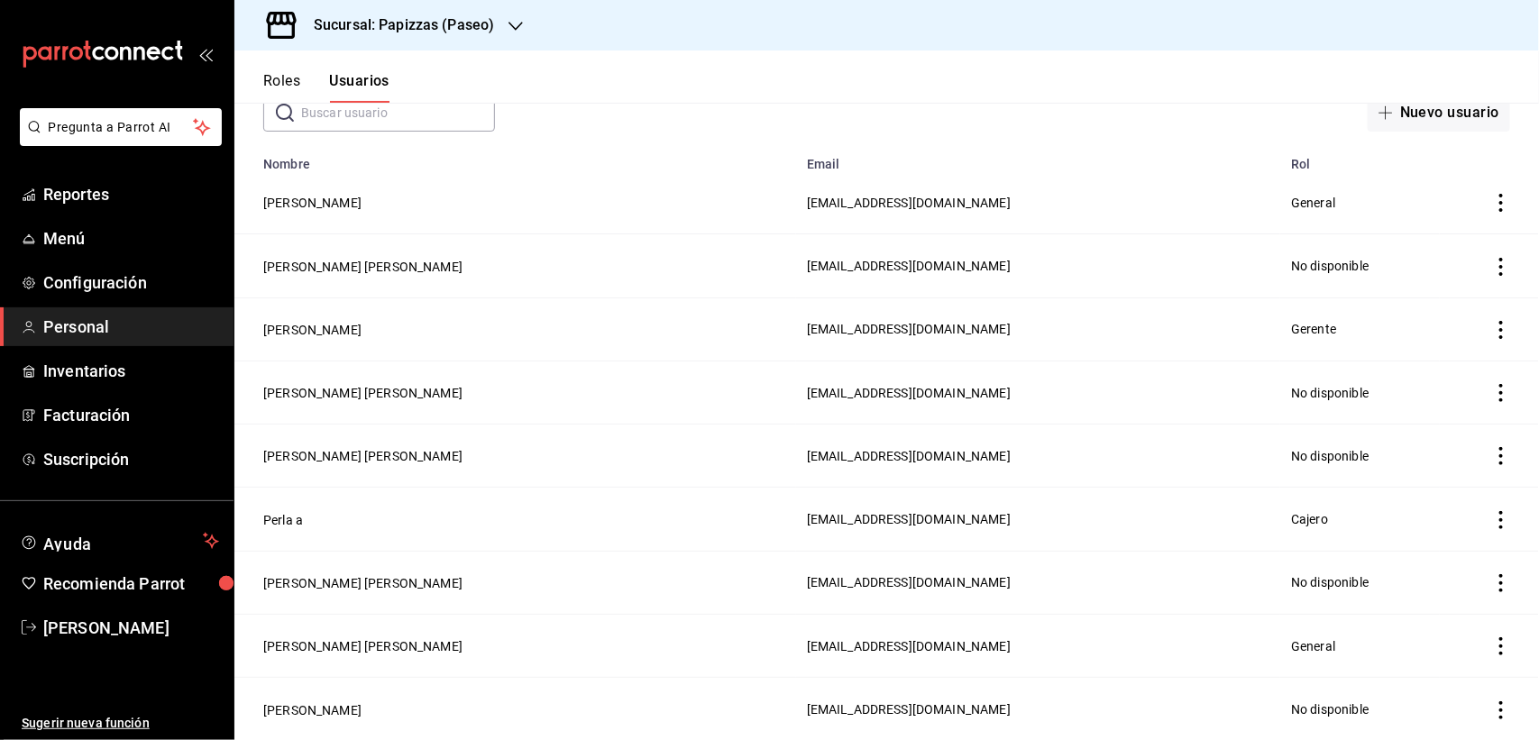
scroll to position [338, 0]
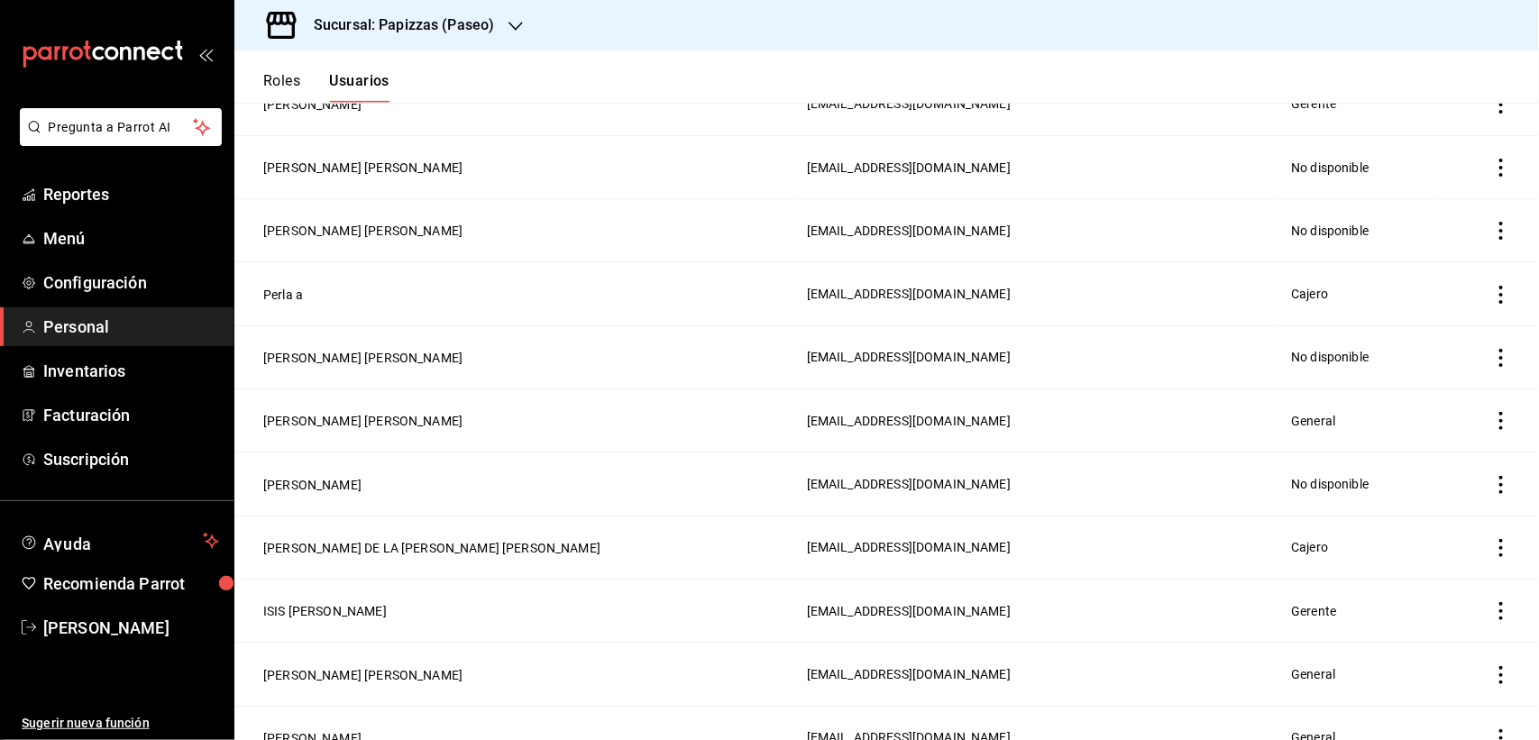
click at [476, 21] on h3 "Sucursal: Papizzas (Paseo)" at bounding box center [396, 25] width 195 height 22
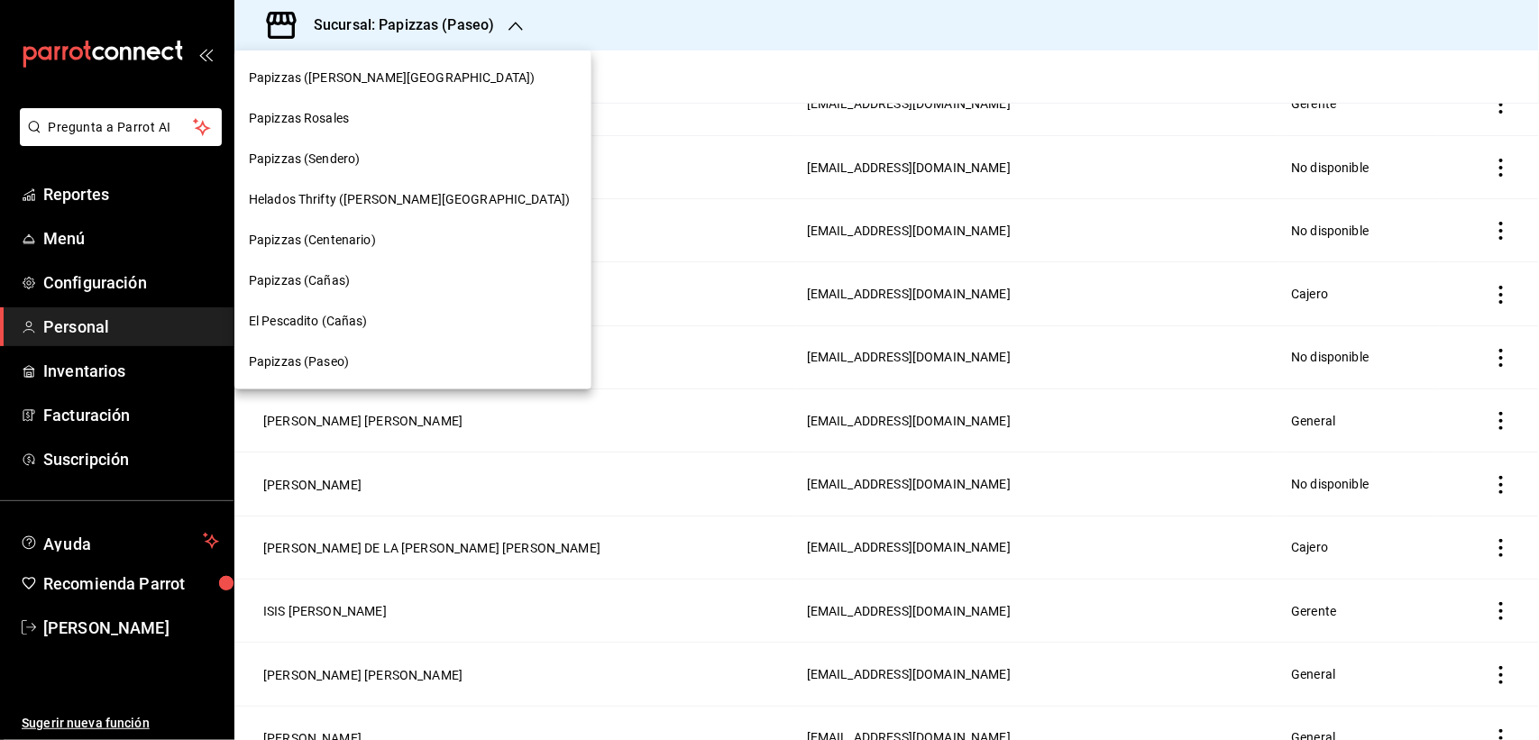
click at [306, 173] on div "Papizzas (Sendero)" at bounding box center [412, 159] width 357 height 41
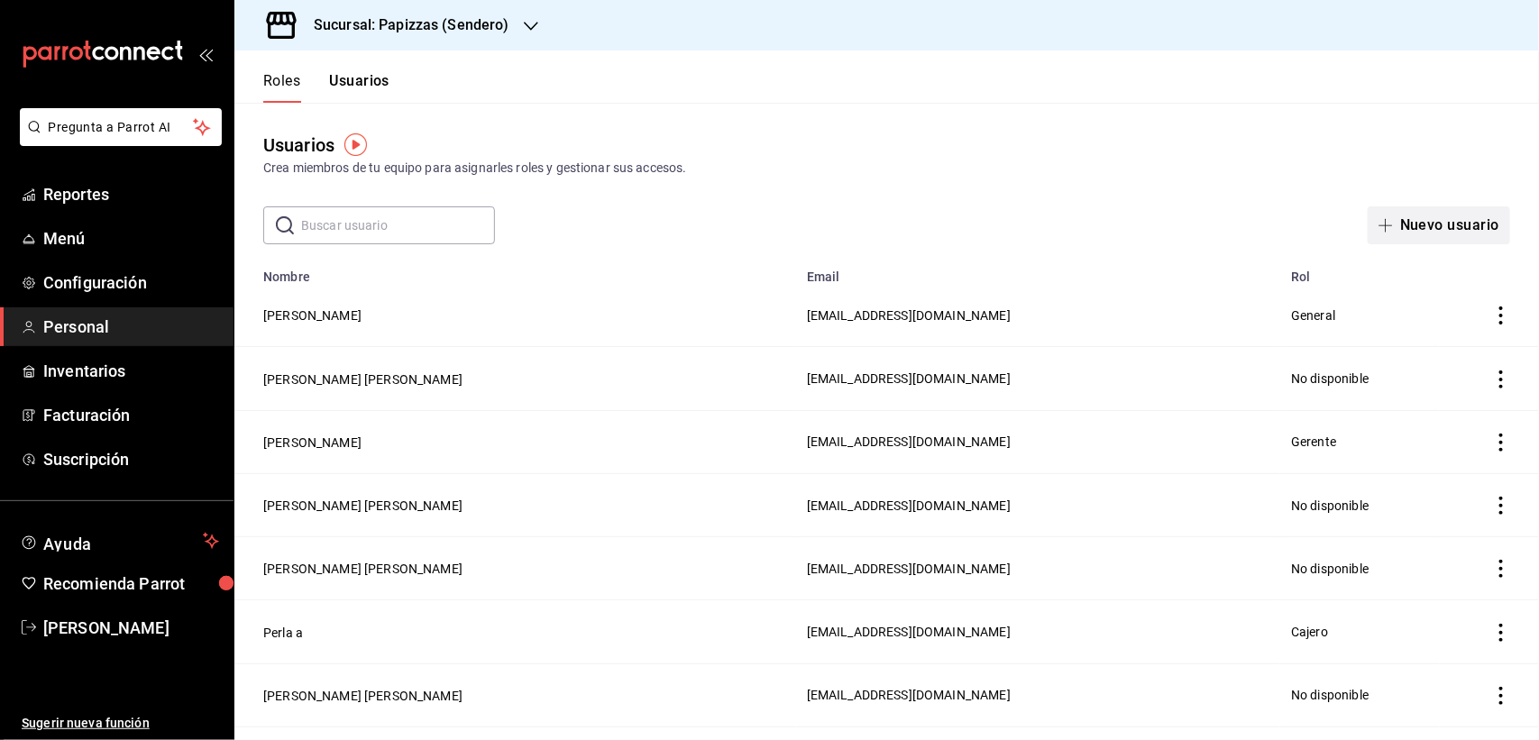
click at [1398, 224] on button "Nuevo usuario" at bounding box center [1438, 225] width 142 height 38
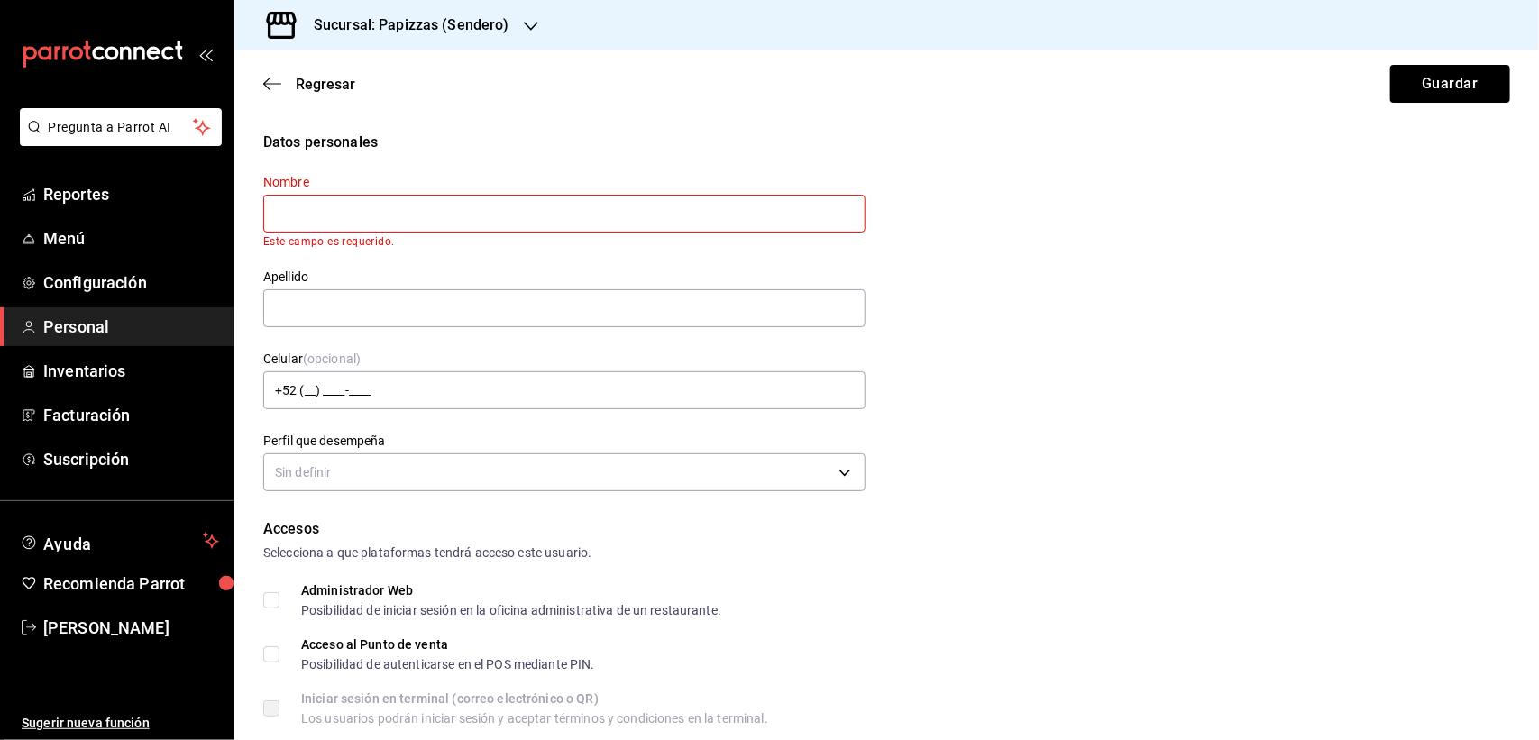
click at [397, 210] on input "text" at bounding box center [564, 214] width 602 height 38
paste input "[PERSON_NAME]"
click at [338, 210] on input "[PERSON_NAME]" at bounding box center [564, 214] width 602 height 38
paste input "[PERSON_NAME]"
type input "DARIB EMDARIB [PERSON_NAME]"
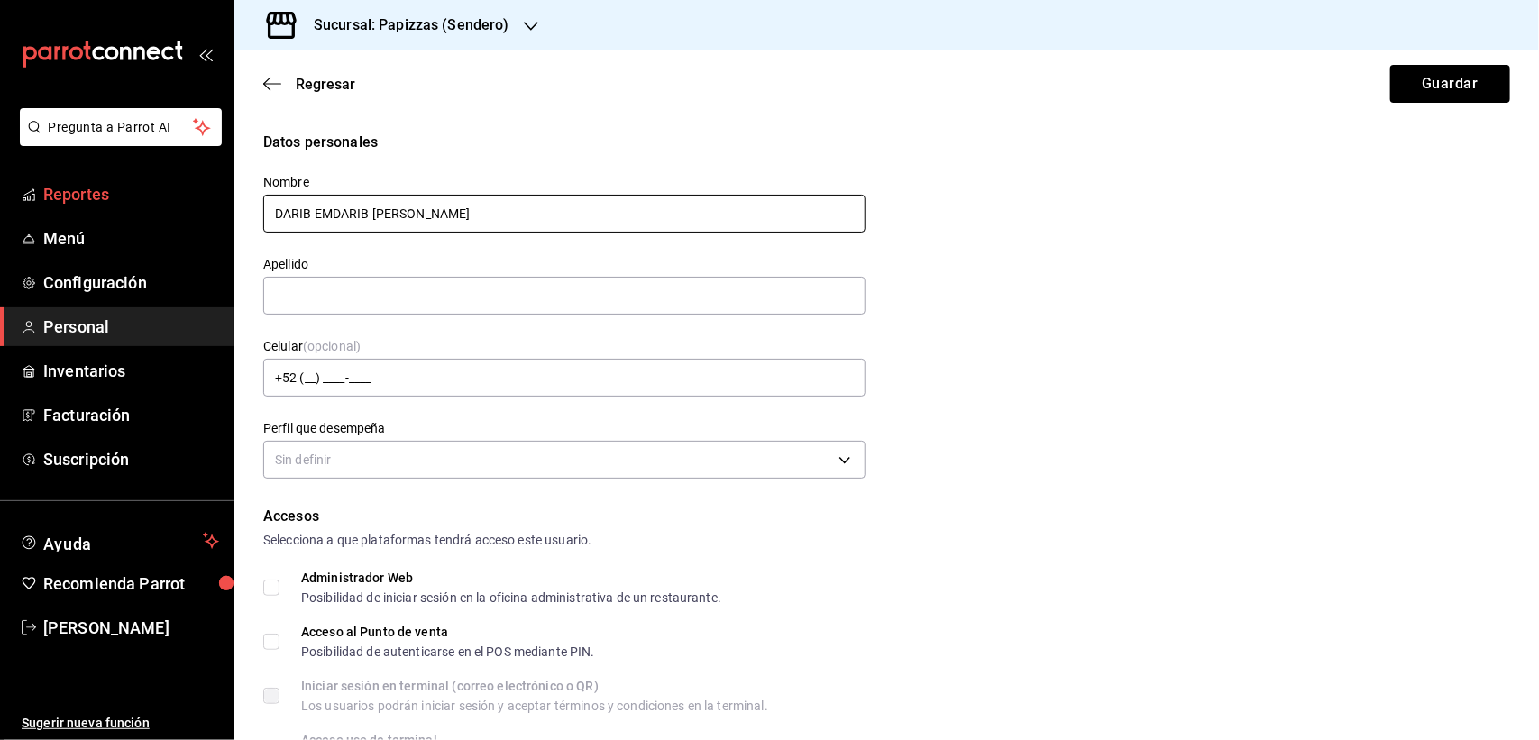
drag, startPoint x: 384, startPoint y: 216, endPoint x: 221, endPoint y: 210, distance: 163.3
click at [221, 210] on div "Pregunta a Parrot AI Reportes Menú Configuración Personal Inventarios Facturaci…" at bounding box center [769, 370] width 1539 height 740
paste input "[PERSON_NAME]"
type input "[PERSON_NAME]"
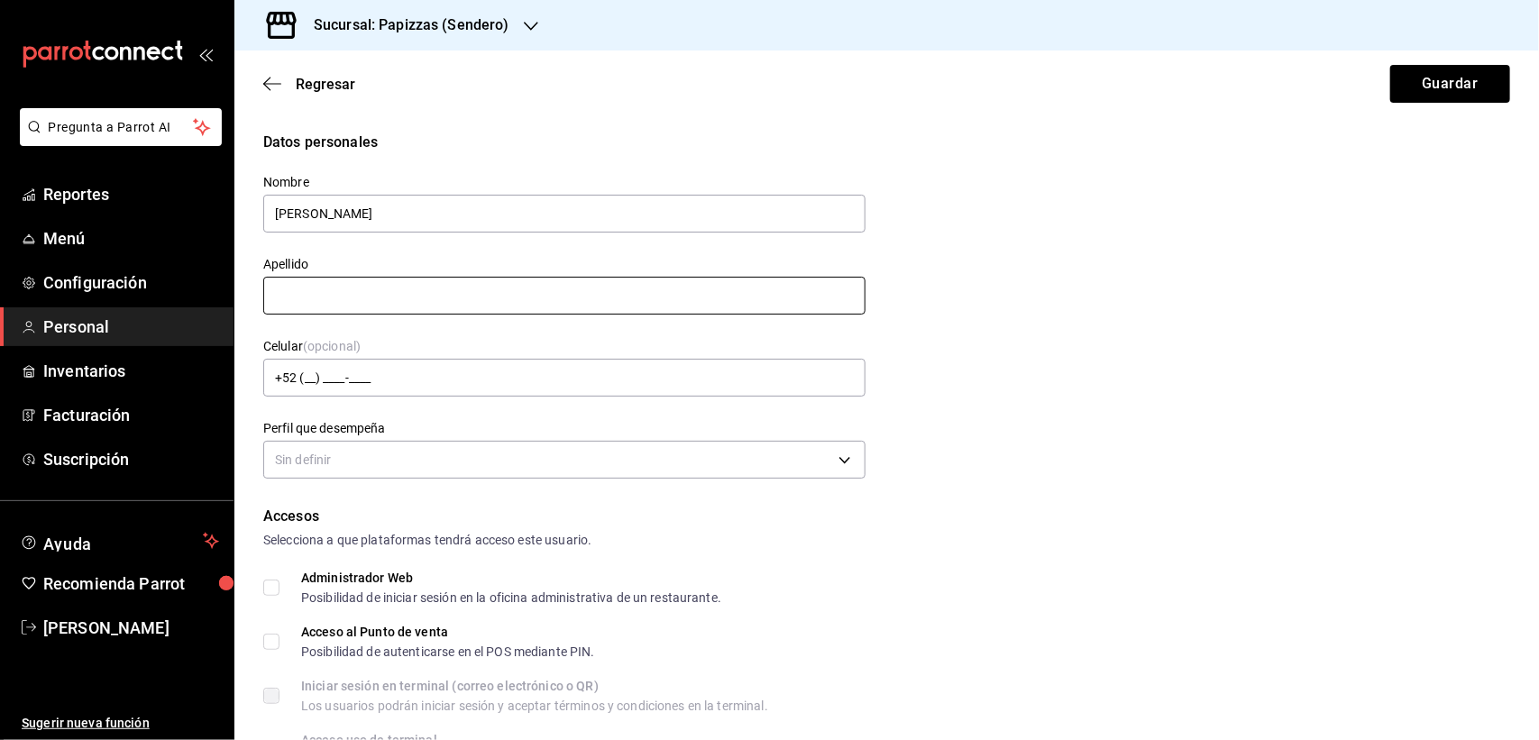
click at [308, 300] on input "text" at bounding box center [564, 296] width 602 height 38
click at [303, 295] on input "text" at bounding box center [564, 296] width 602 height 38
paste input "[PERSON_NAME]"
type input "[PERSON_NAME]"
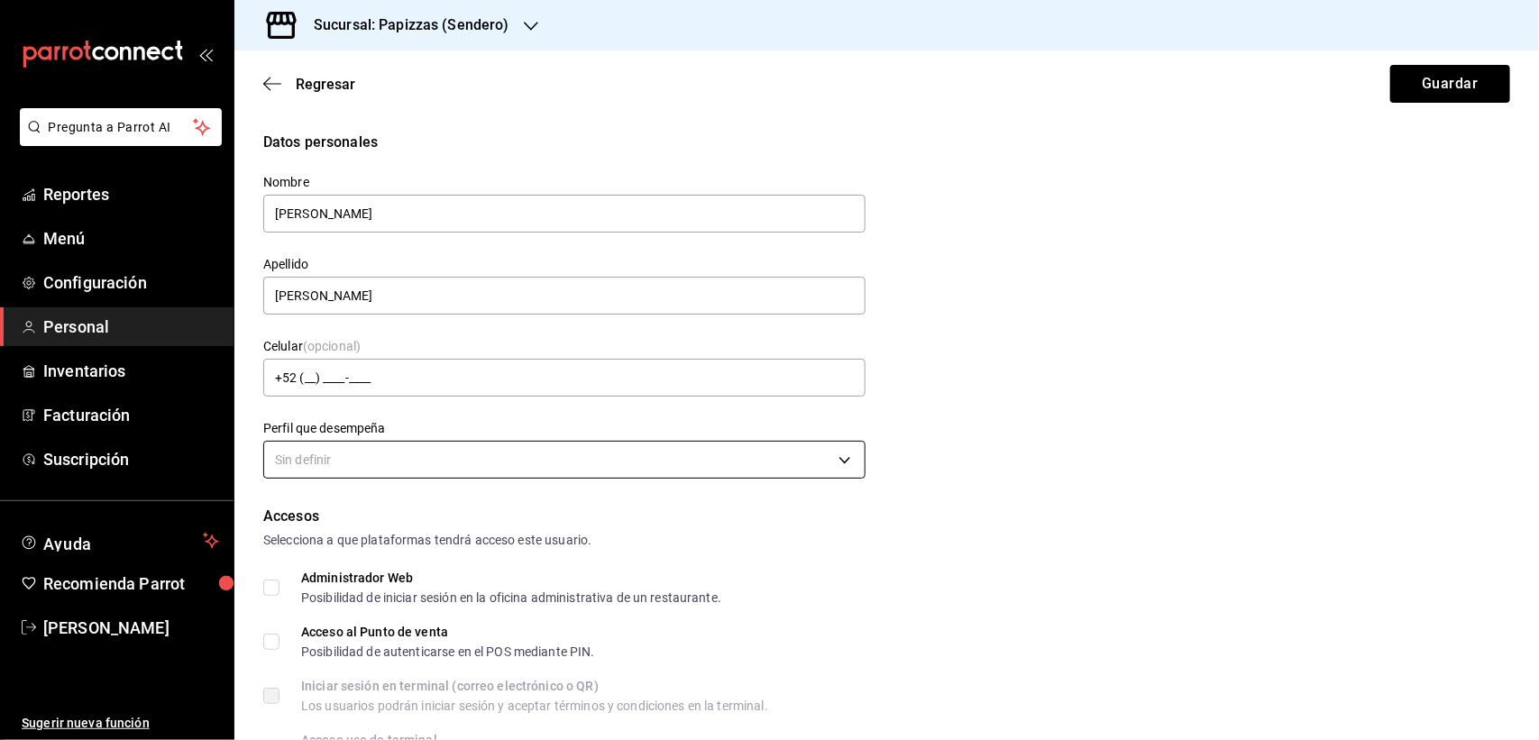
click at [411, 452] on body "Pregunta a Parrot AI Reportes Menú Configuración Personal Inventarios Facturaci…" at bounding box center [769, 370] width 1539 height 740
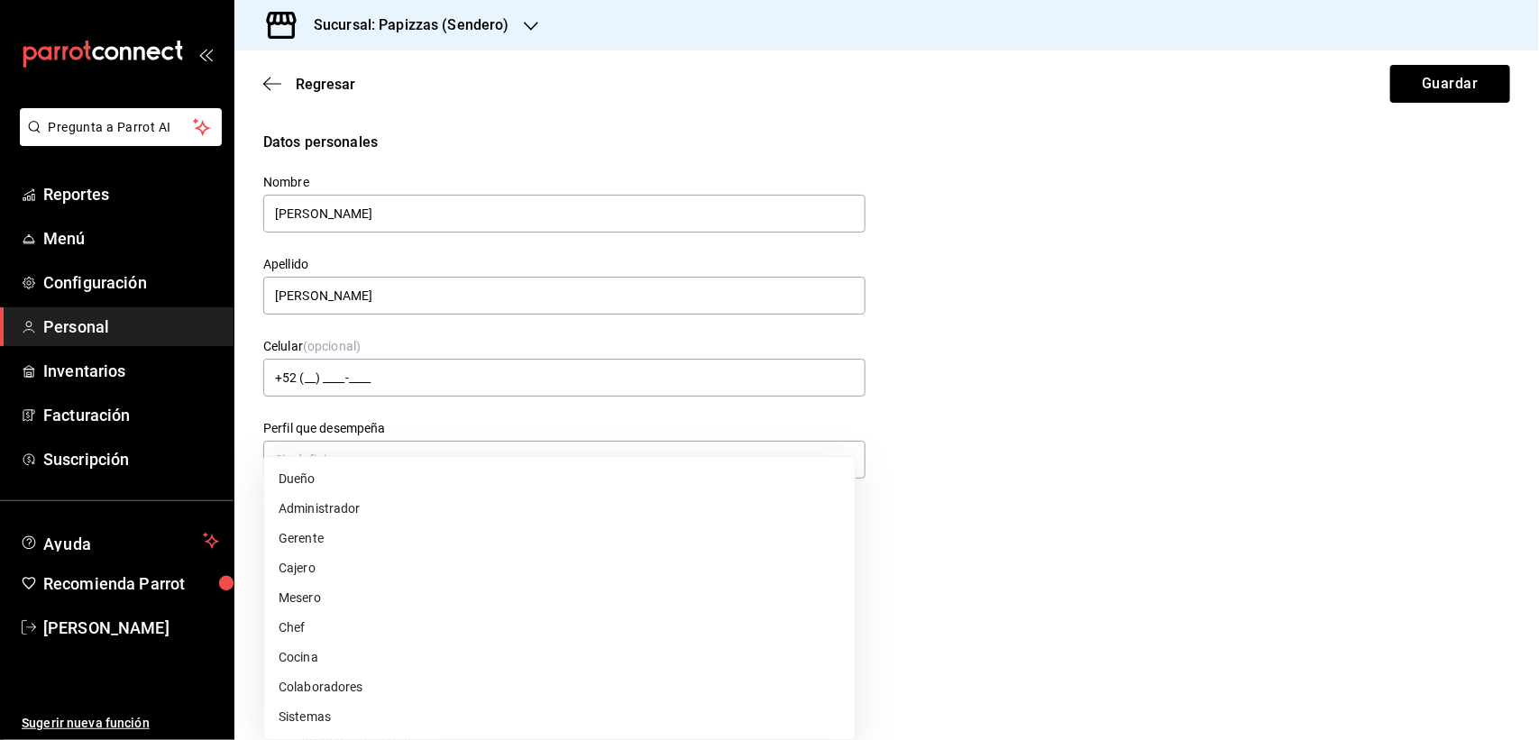
click at [306, 689] on li "Colaboradores" at bounding box center [559, 687] width 590 height 30
type input "STAFF"
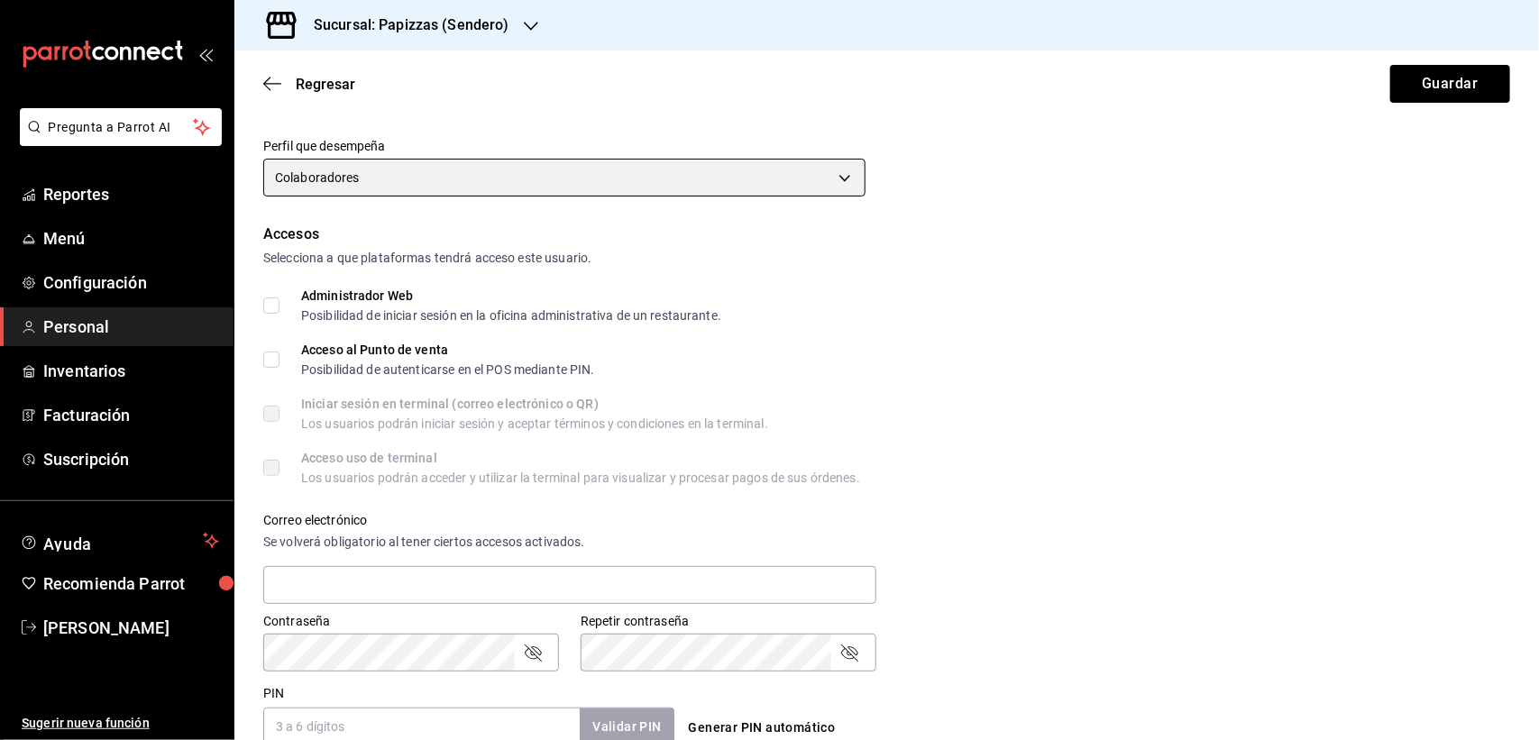
scroll to position [451, 0]
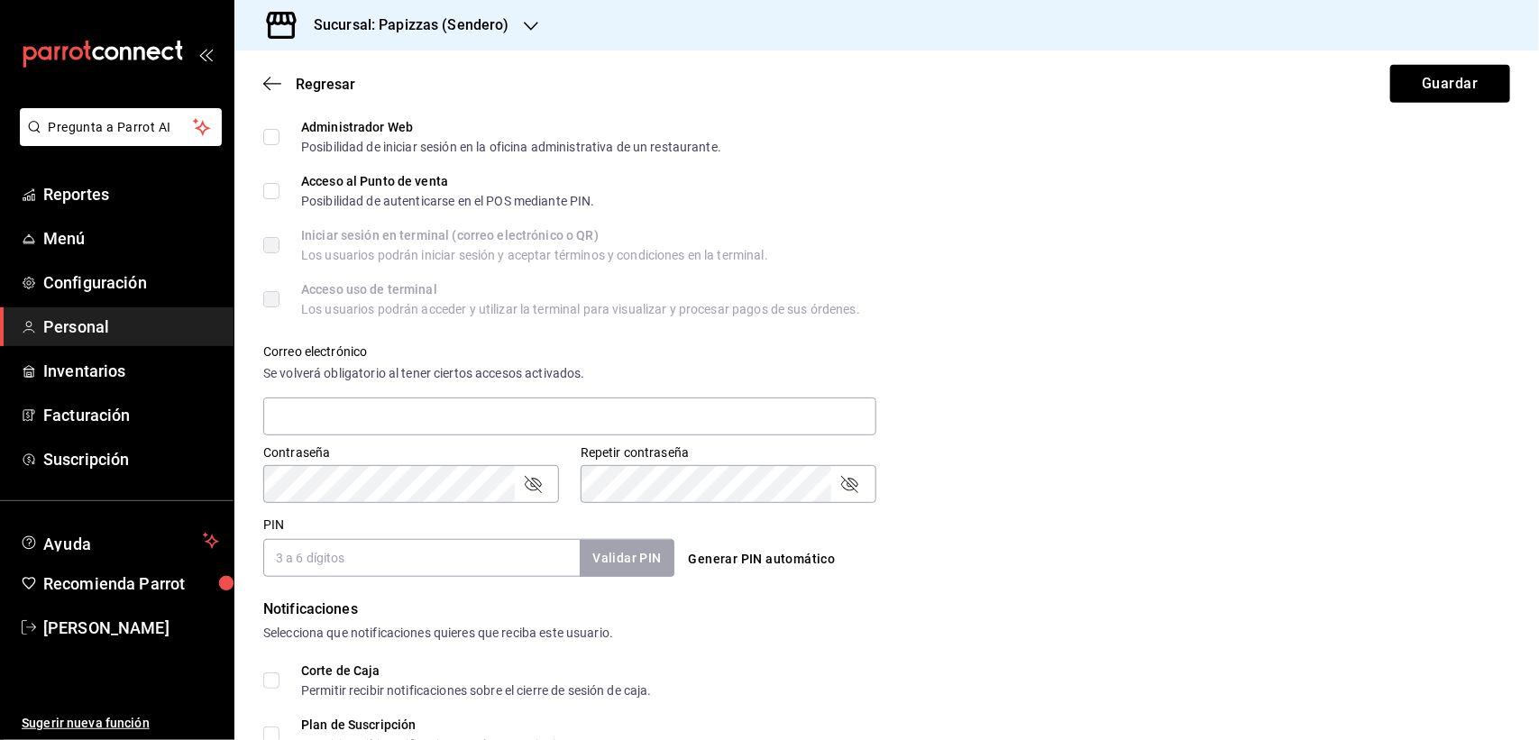
click at [270, 189] on input "Acceso al Punto de venta Posibilidad de autenticarse en el POS mediante PIN." at bounding box center [271, 191] width 16 height 16
checkbox input "true"
click at [704, 557] on button "Generar PIN automático" at bounding box center [761, 559] width 161 height 33
type input "8985"
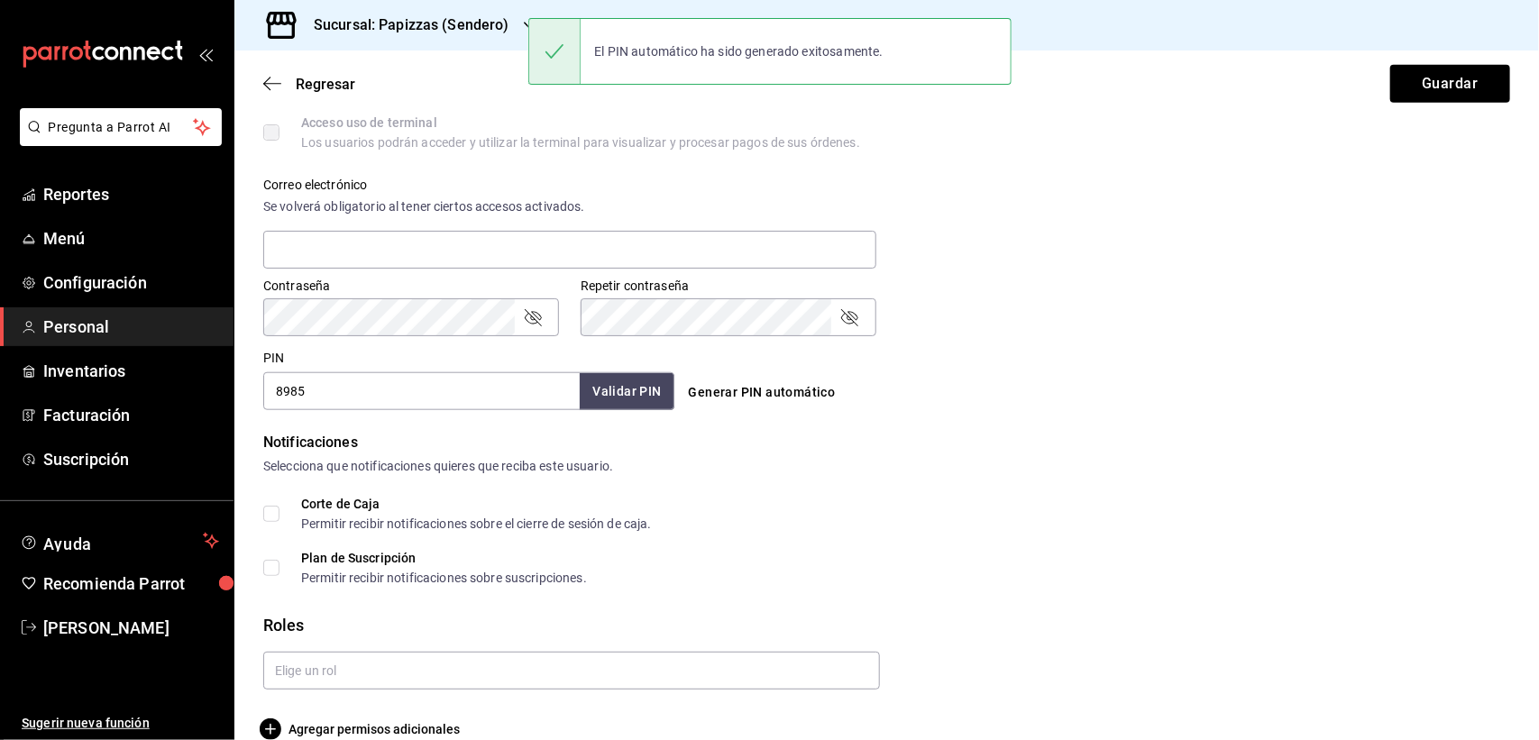
scroll to position [645, 0]
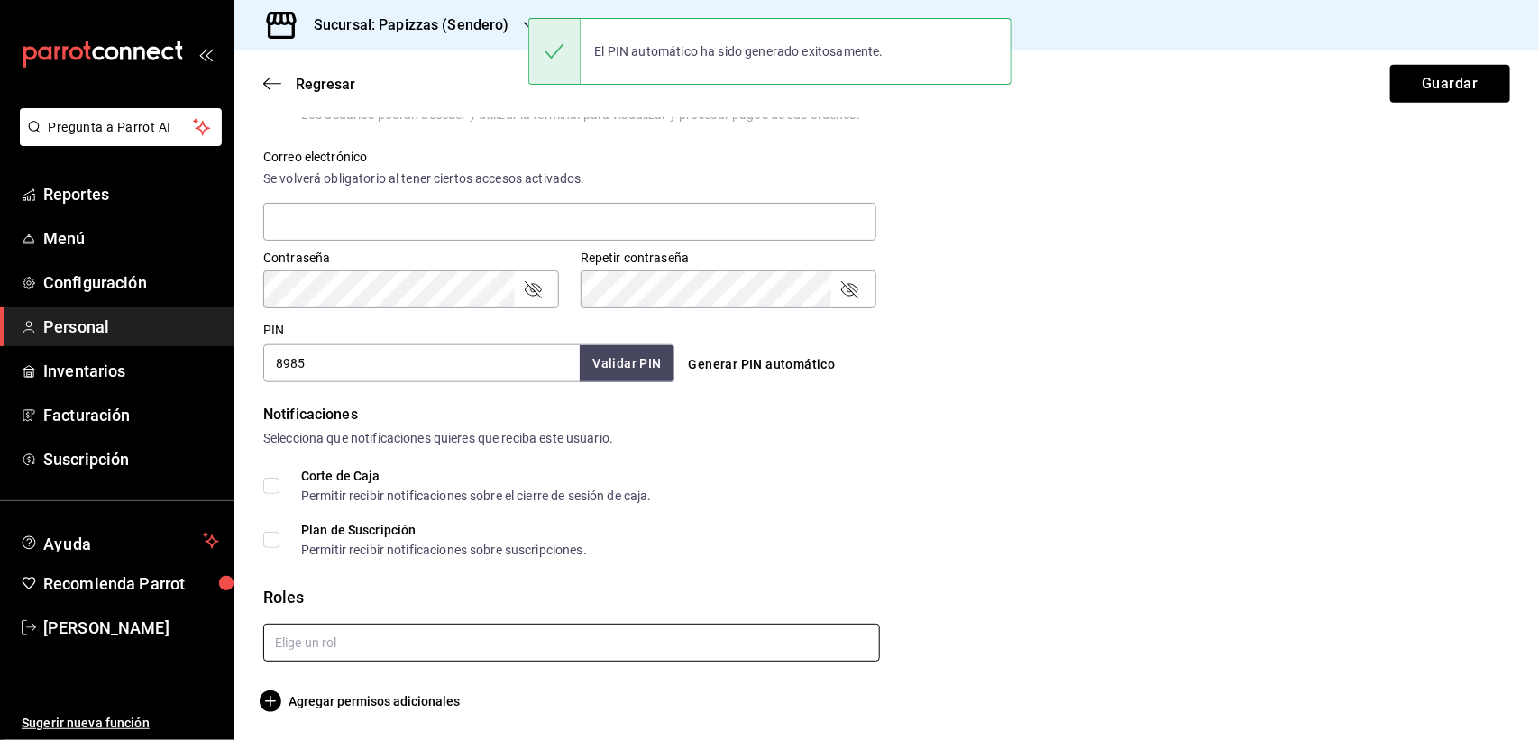
click at [356, 640] on input "text" at bounding box center [571, 643] width 616 height 38
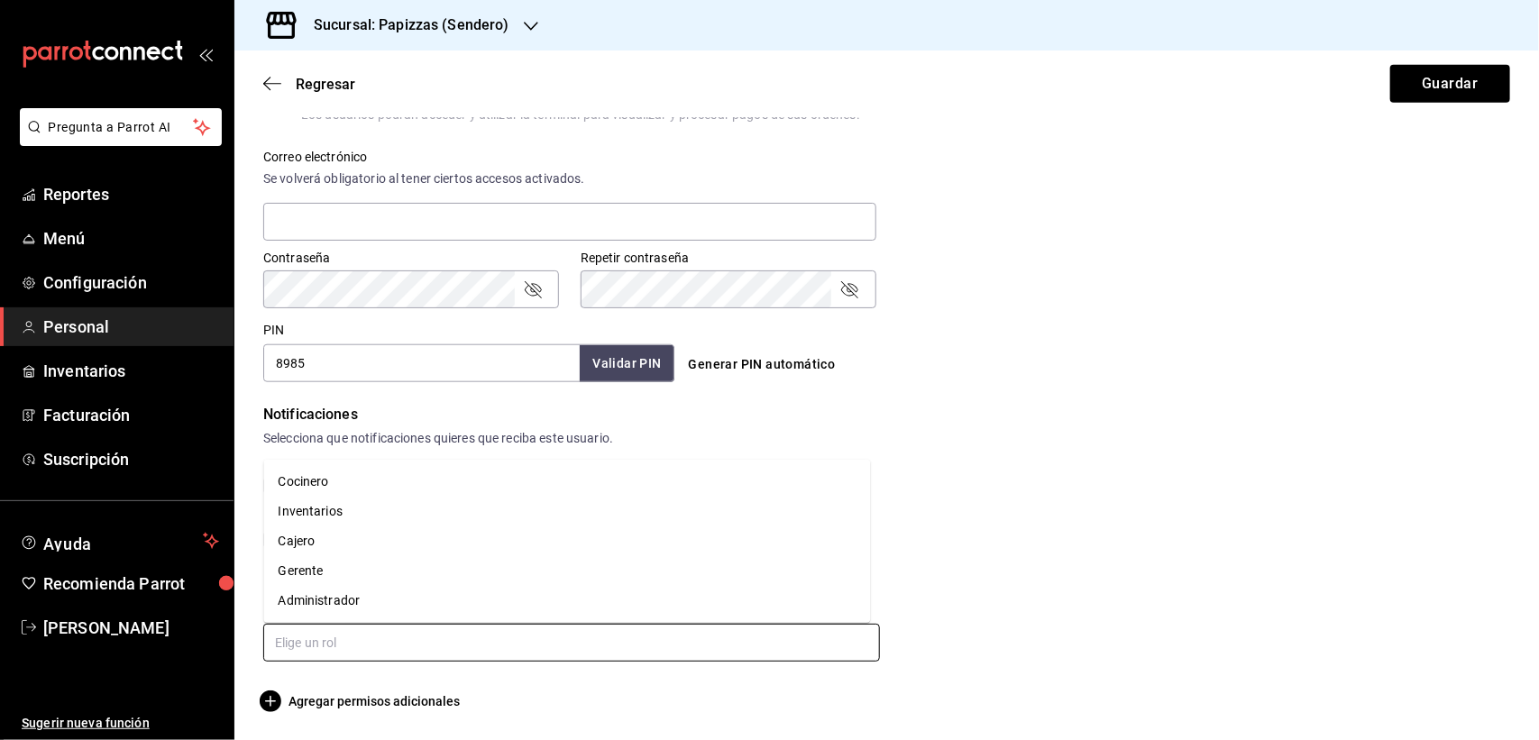
click at [314, 548] on li "Cajero" at bounding box center [567, 541] width 607 height 30
click at [348, 645] on input "text" at bounding box center [571, 643] width 616 height 38
click at [849, 695] on icon "delete" at bounding box center [854, 698] width 10 height 10
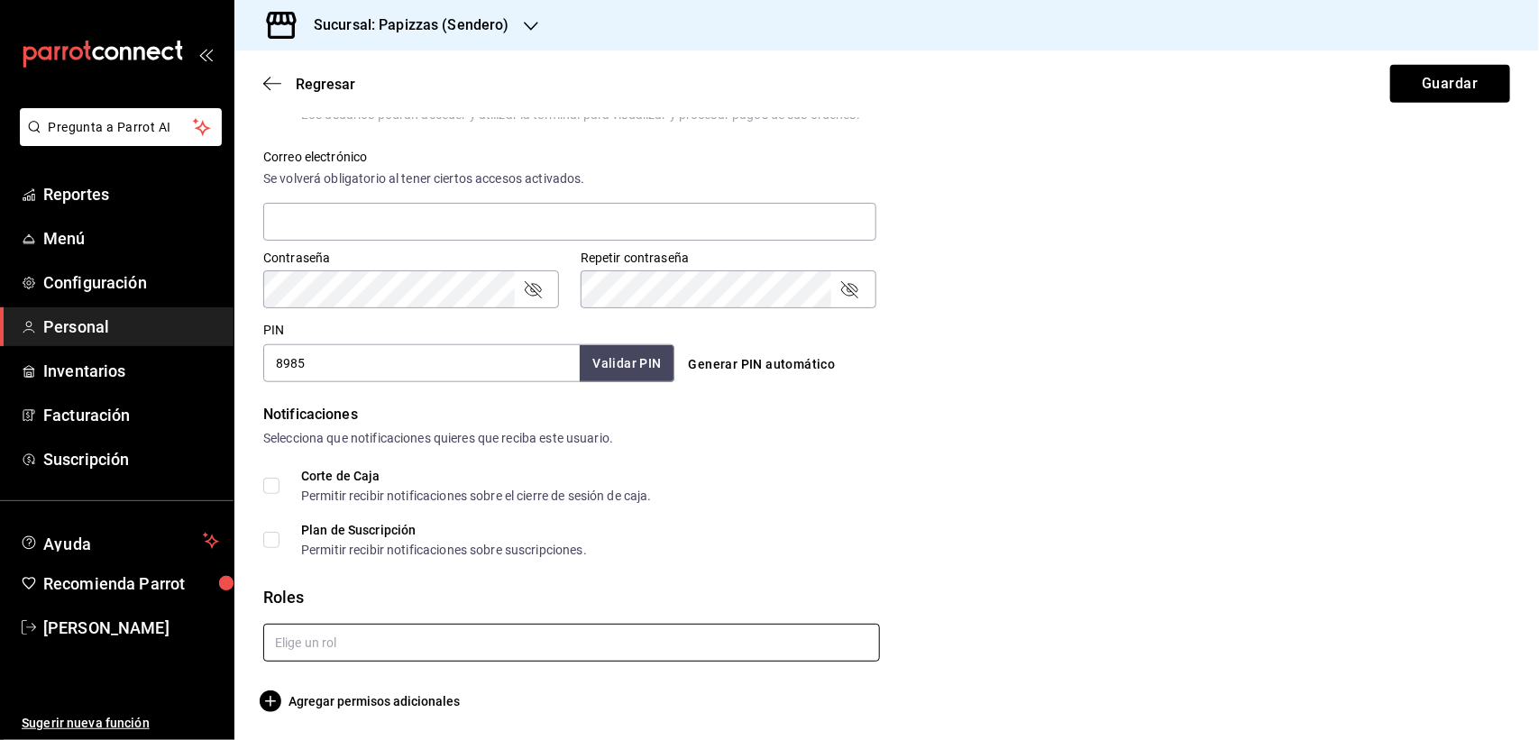
click at [404, 646] on input "text" at bounding box center [571, 643] width 616 height 38
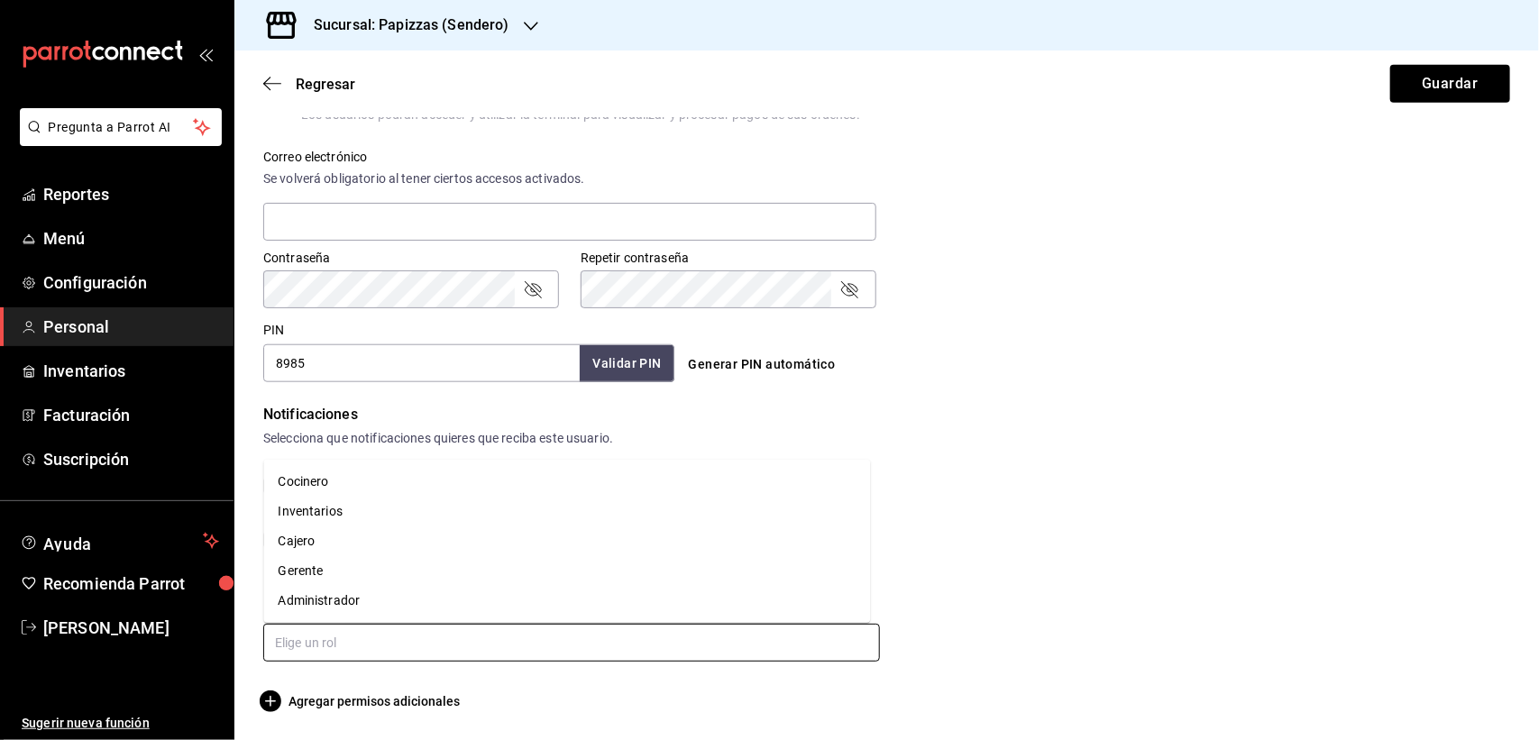
drag, startPoint x: 331, startPoint y: 483, endPoint x: 349, endPoint y: 467, distance: 24.3
click at [331, 482] on li "Cocinero" at bounding box center [567, 482] width 607 height 30
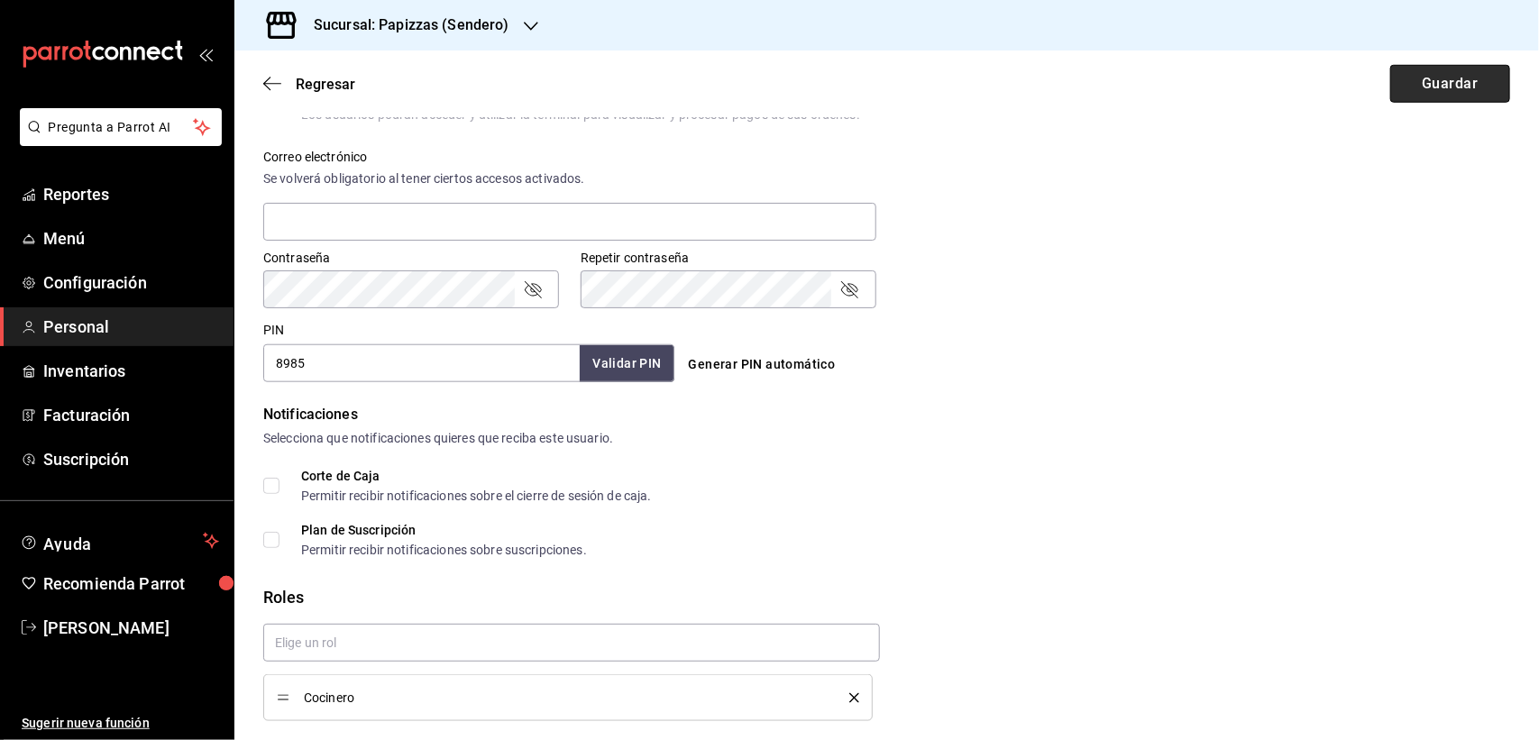
click at [1411, 91] on button "Guardar" at bounding box center [1450, 84] width 120 height 38
